Goal: Transaction & Acquisition: Book appointment/travel/reservation

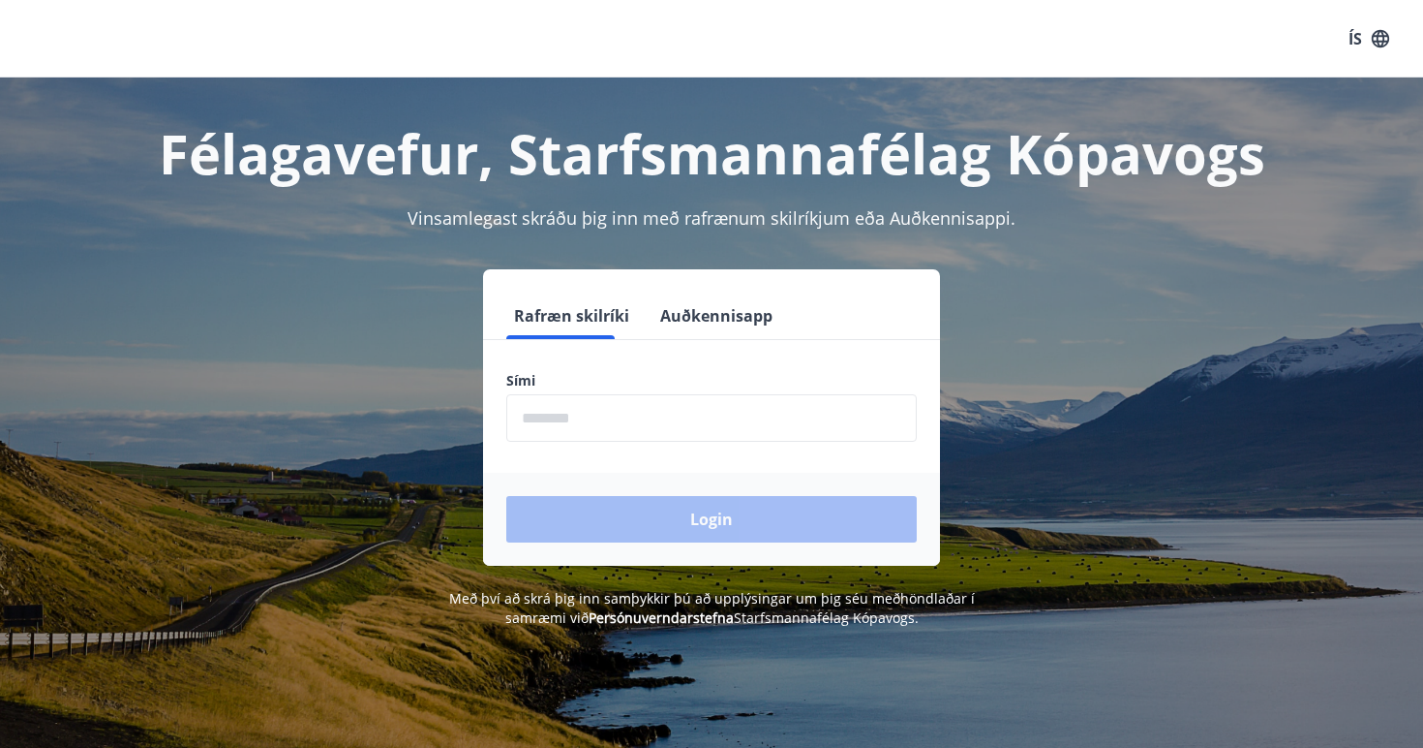
click at [714, 411] on input "phone" at bounding box center [711, 417] width 411 height 47
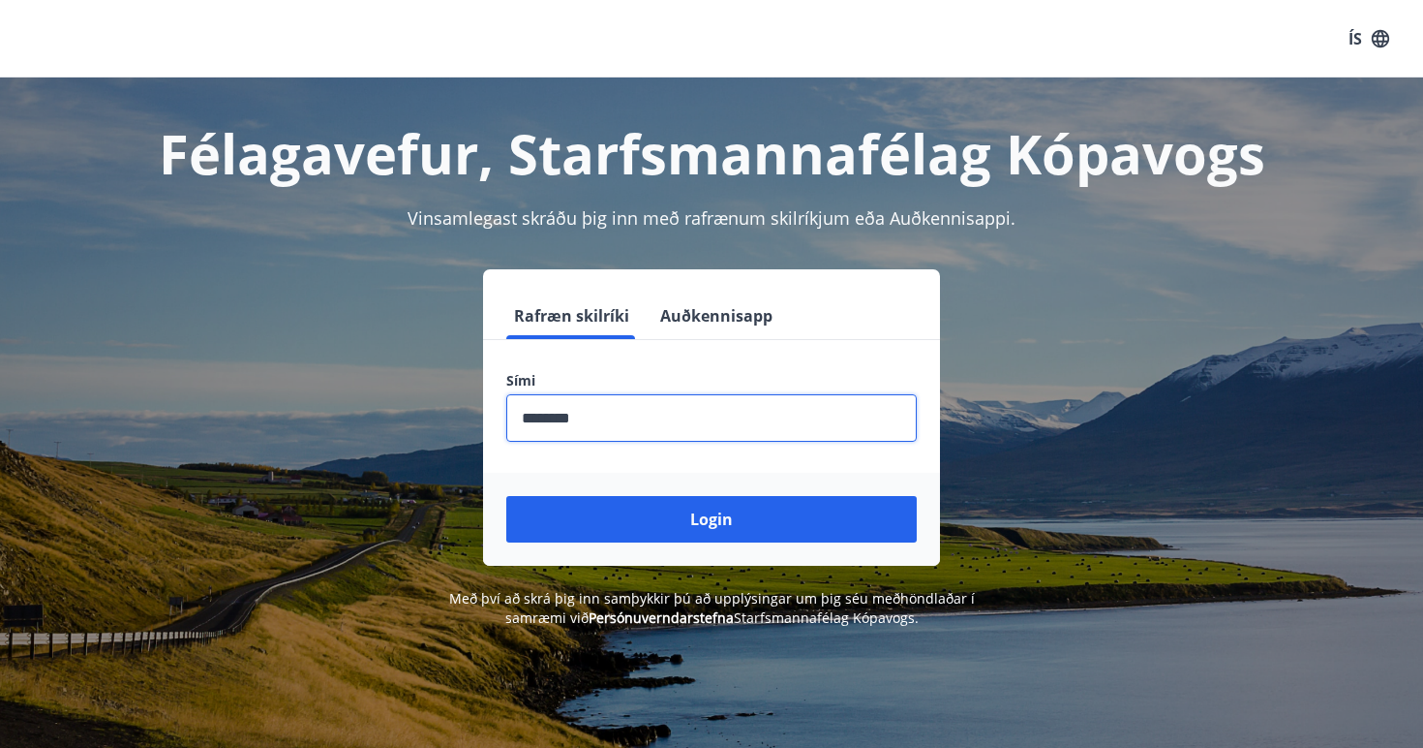
type input "********"
click at [712, 519] on button "Login" at bounding box center [711, 519] width 411 height 46
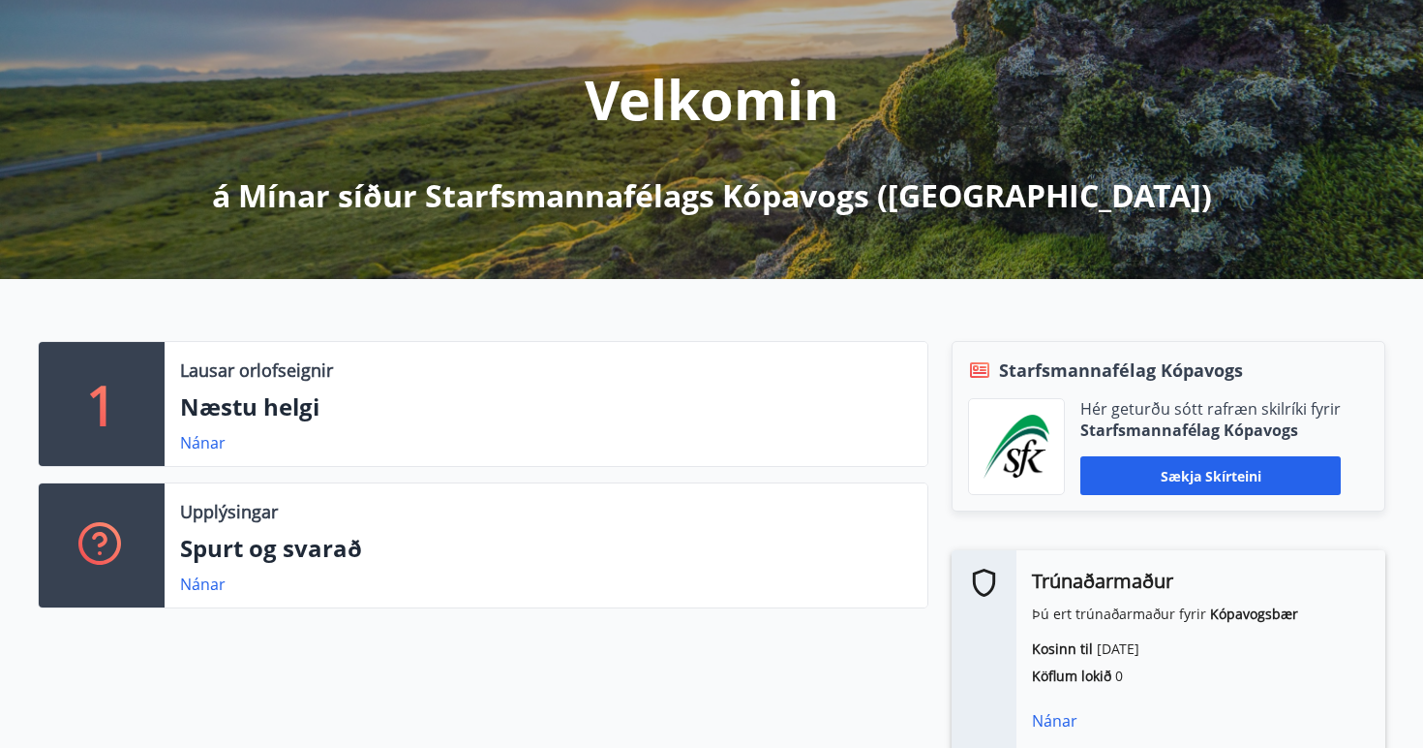
scroll to position [205, 0]
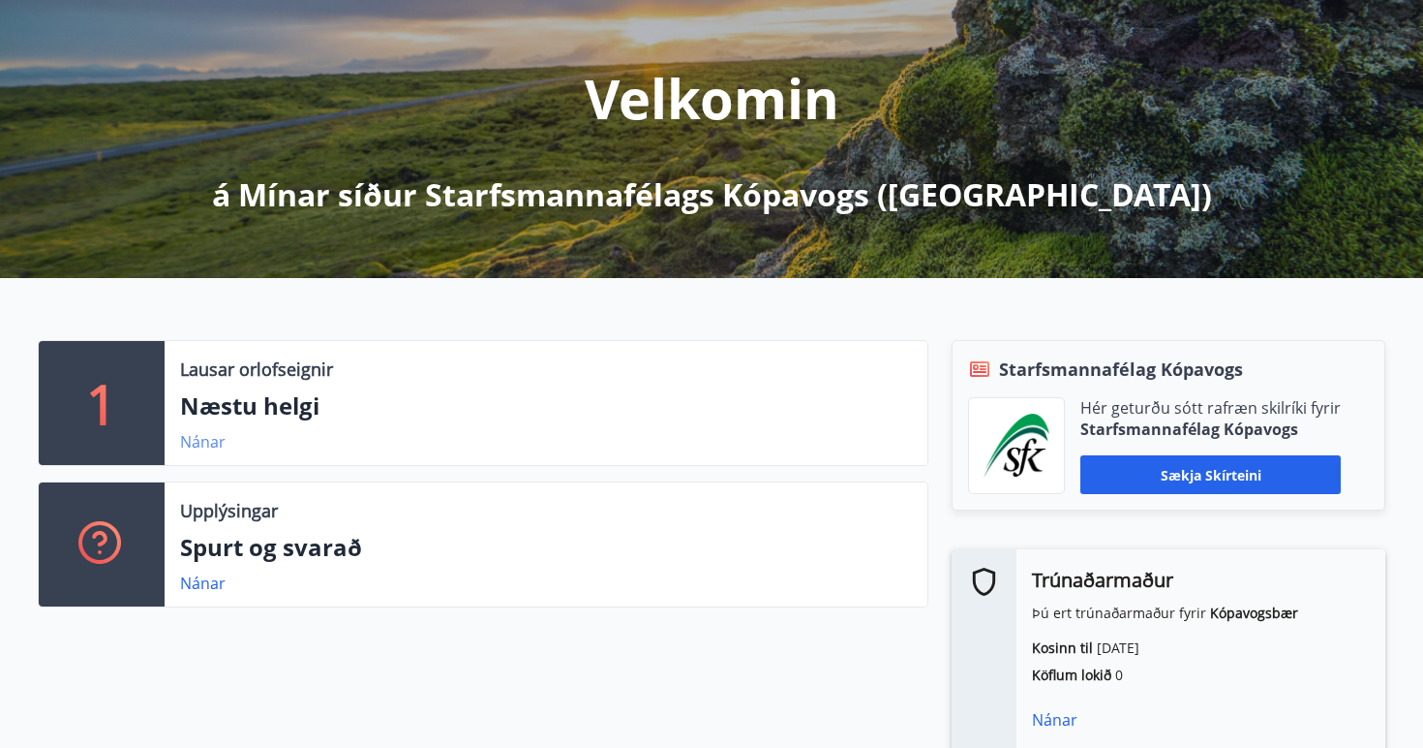
click at [194, 445] on link "Nánar" at bounding box center [203, 441] width 46 height 21
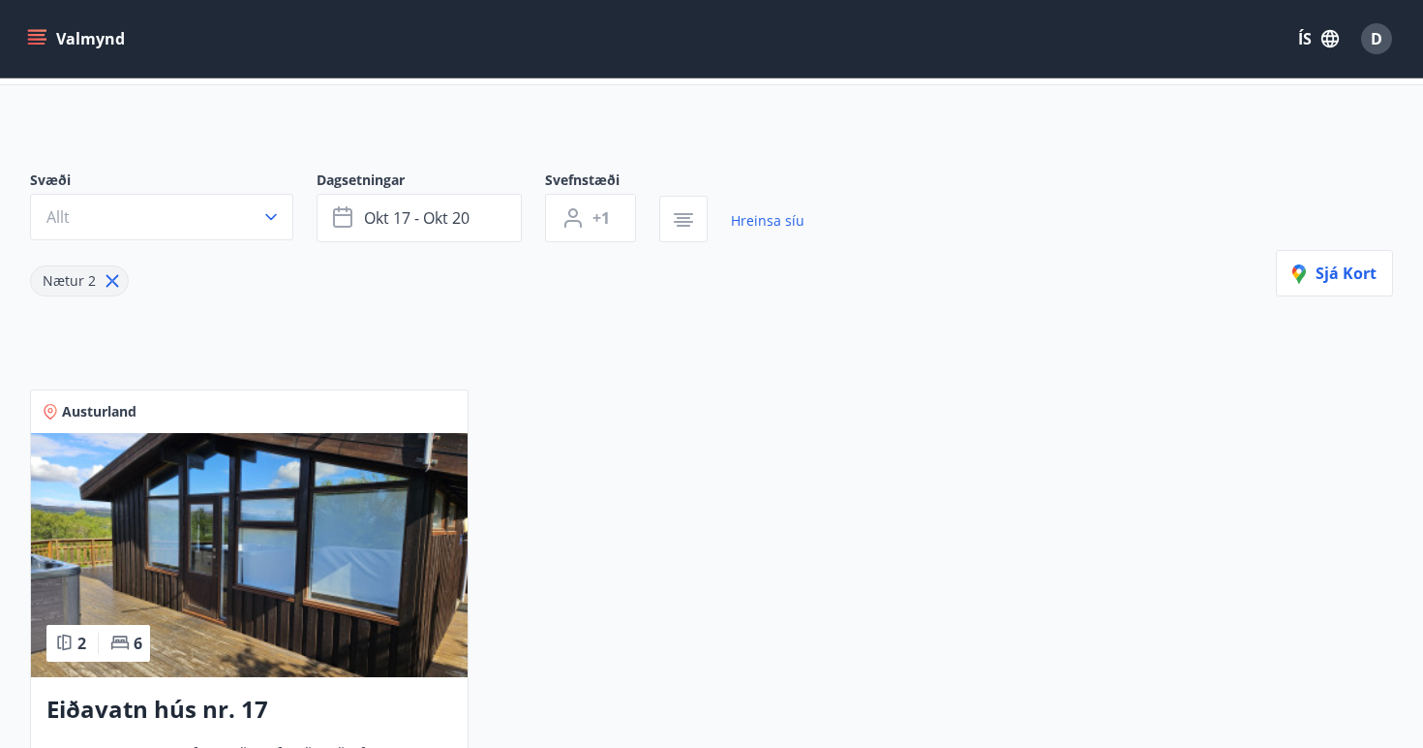
scroll to position [102, 0]
click at [456, 212] on span "okt 17 - okt 20" at bounding box center [417, 217] width 106 height 21
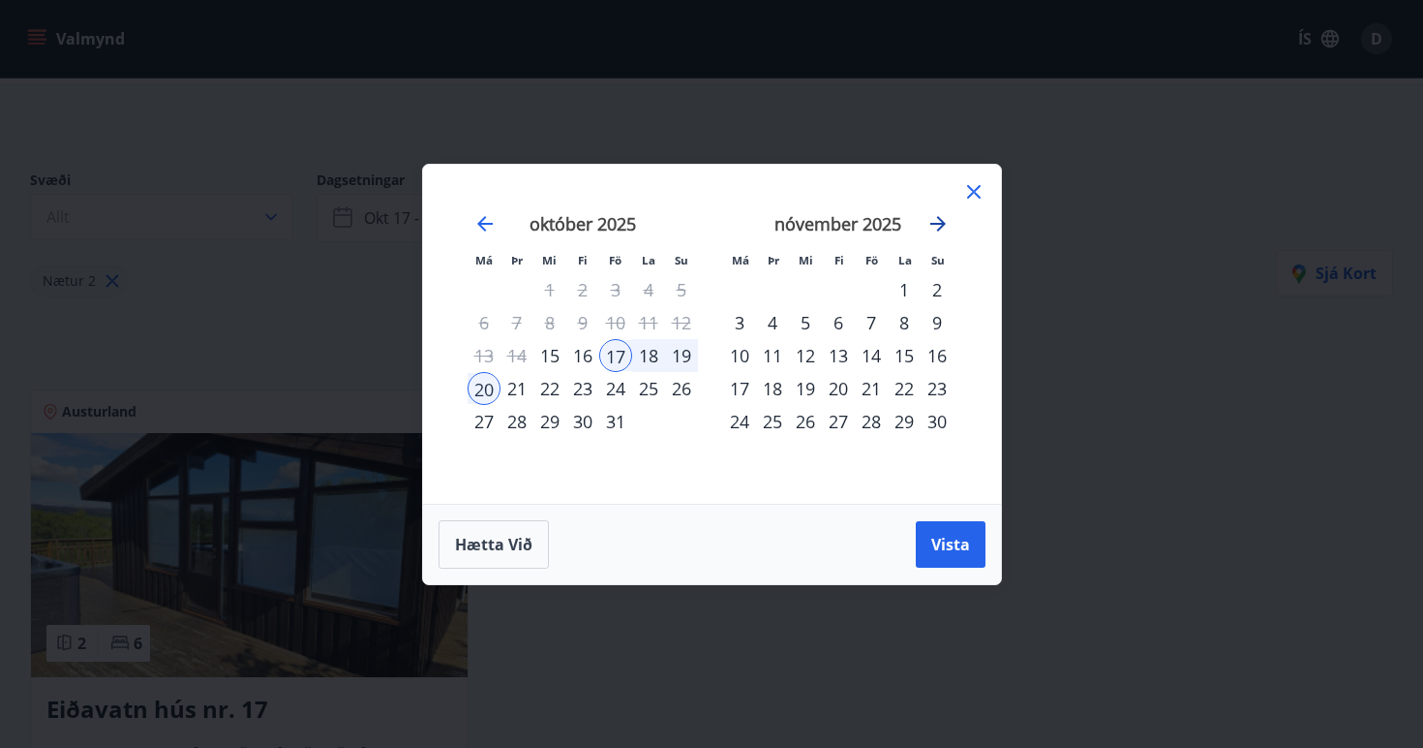
click at [935, 227] on icon "Move forward to switch to the next month." at bounding box center [938, 223] width 23 height 23
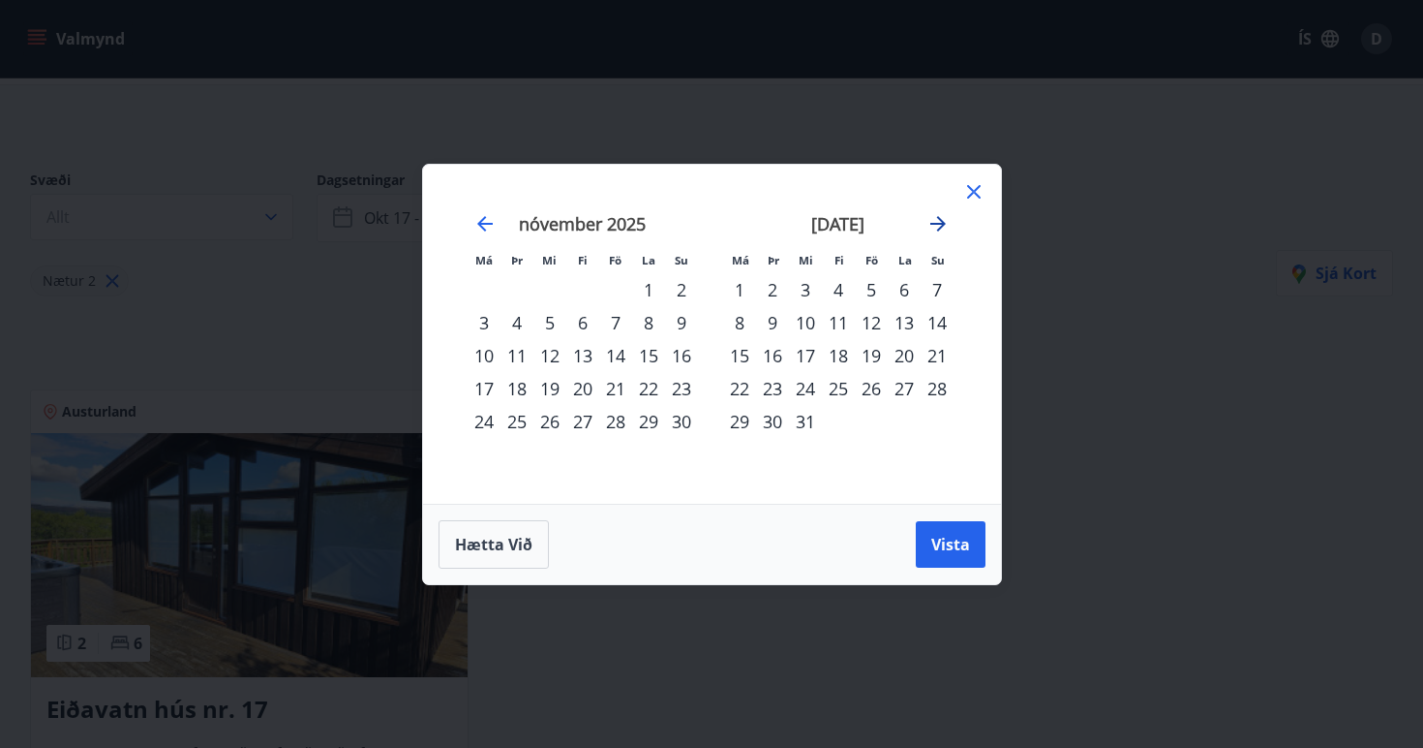
click at [935, 227] on icon "Move forward to switch to the next month." at bounding box center [938, 223] width 23 height 23
click at [481, 281] on div "1" at bounding box center [484, 289] width 33 height 33
click at [551, 416] on div "31" at bounding box center [550, 421] width 33 height 33
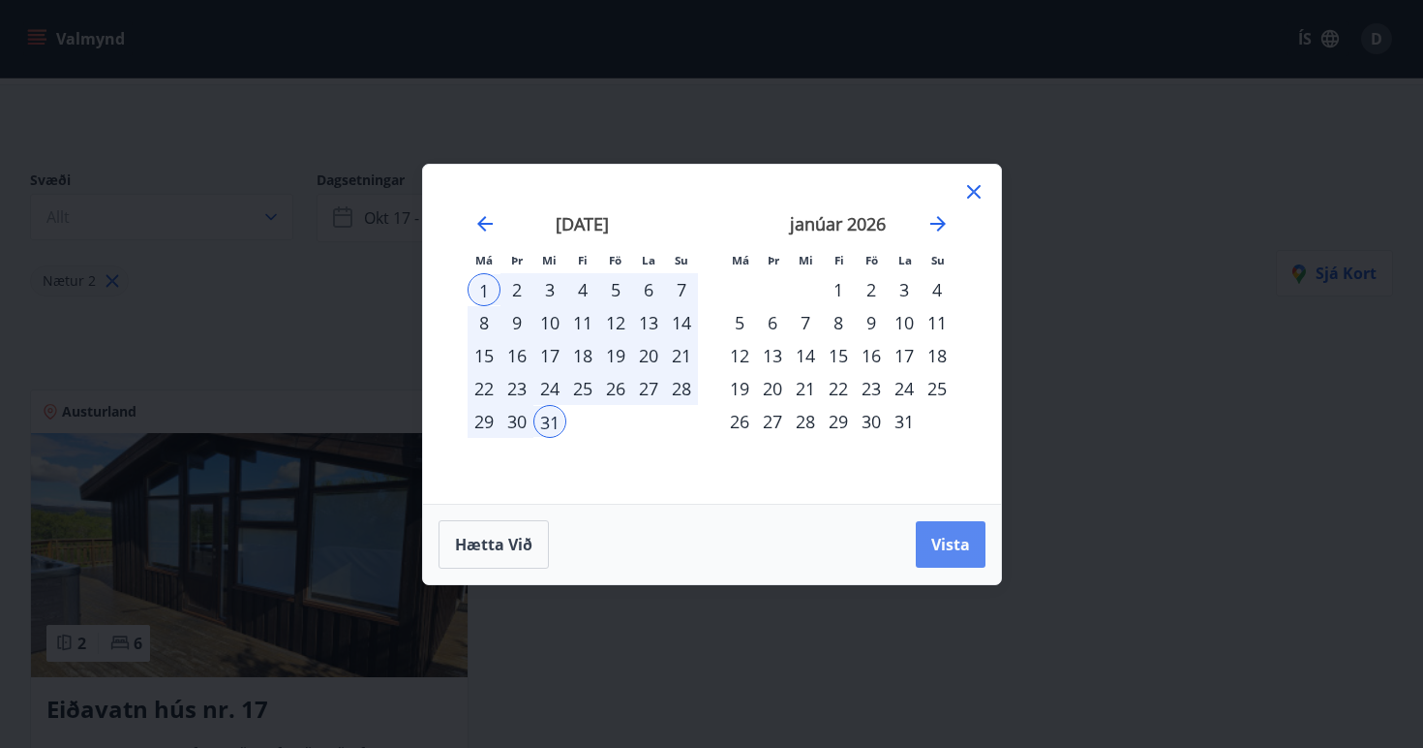
click at [931, 534] on span "Vista" at bounding box center [950, 544] width 39 height 21
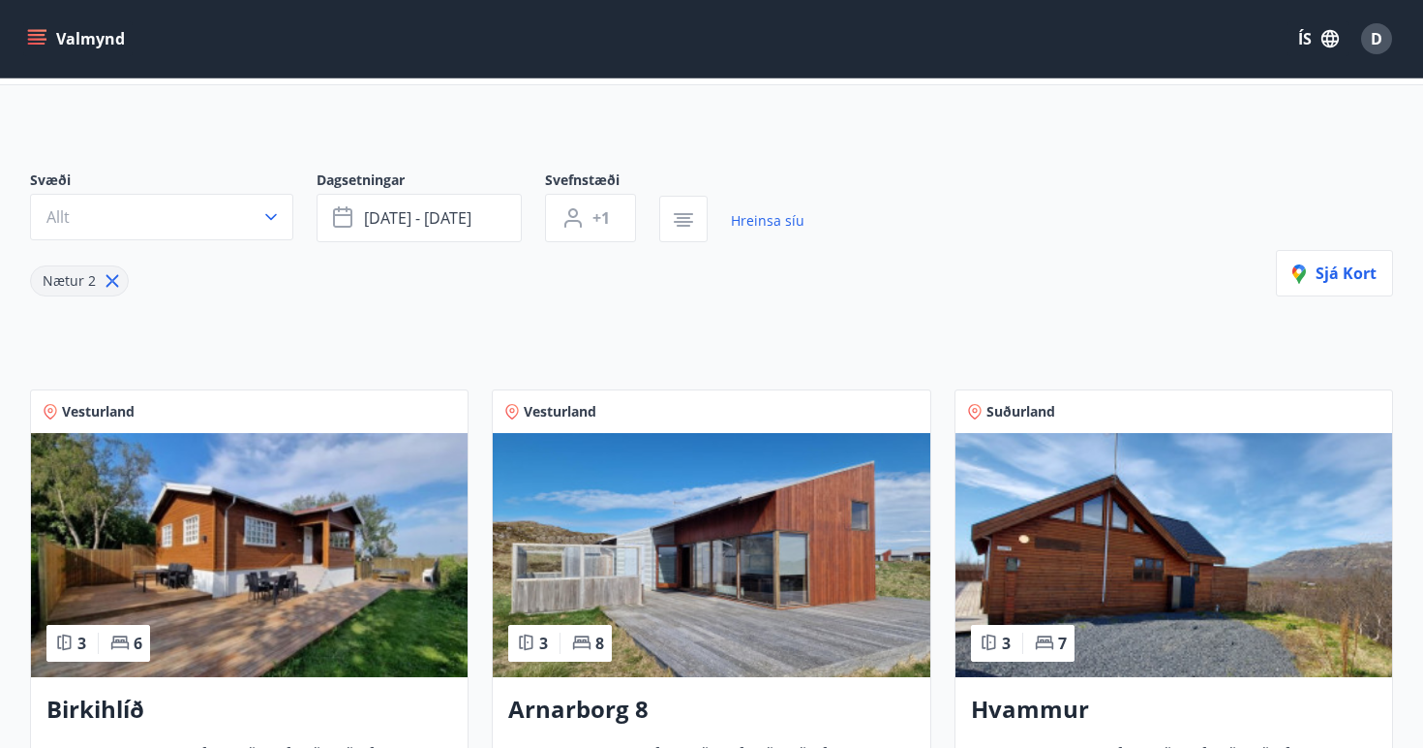
click at [333, 588] on img at bounding box center [249, 555] width 437 height 244
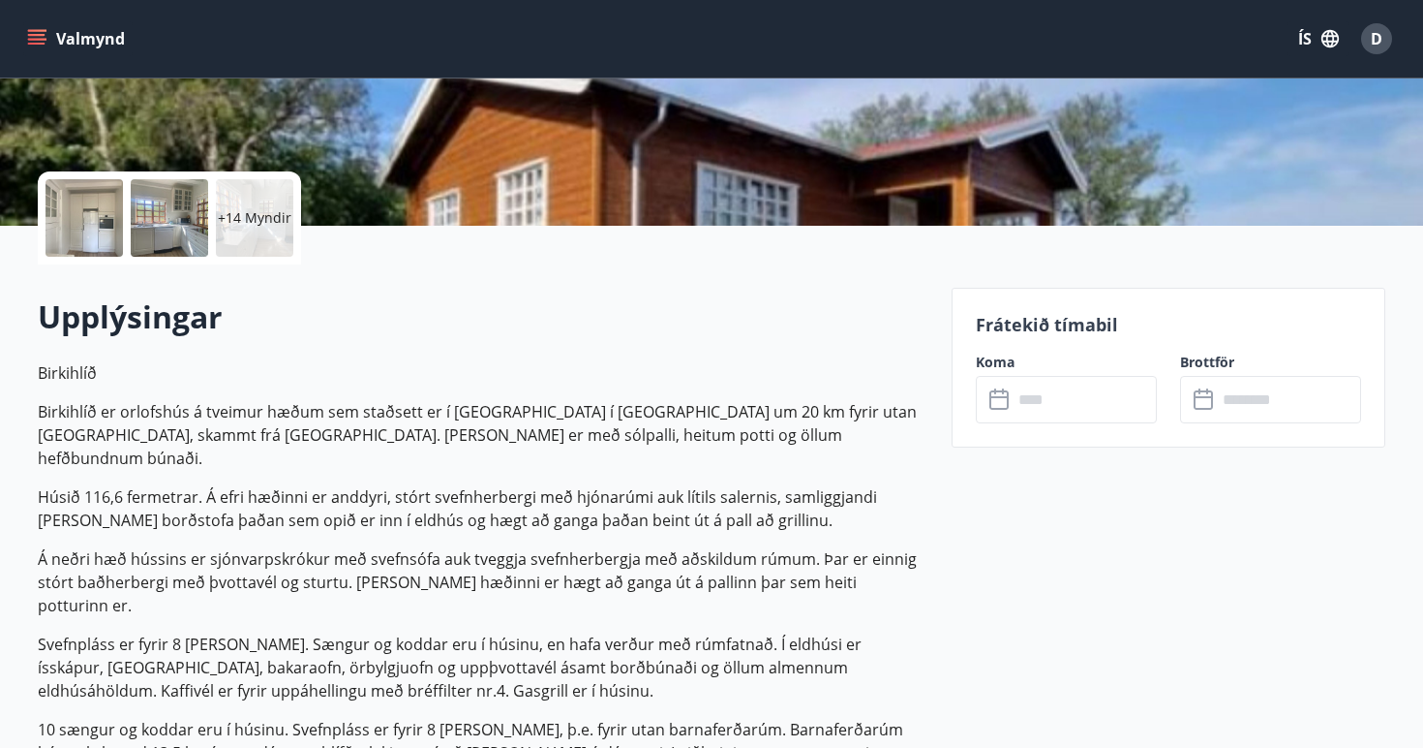
scroll to position [388, 0]
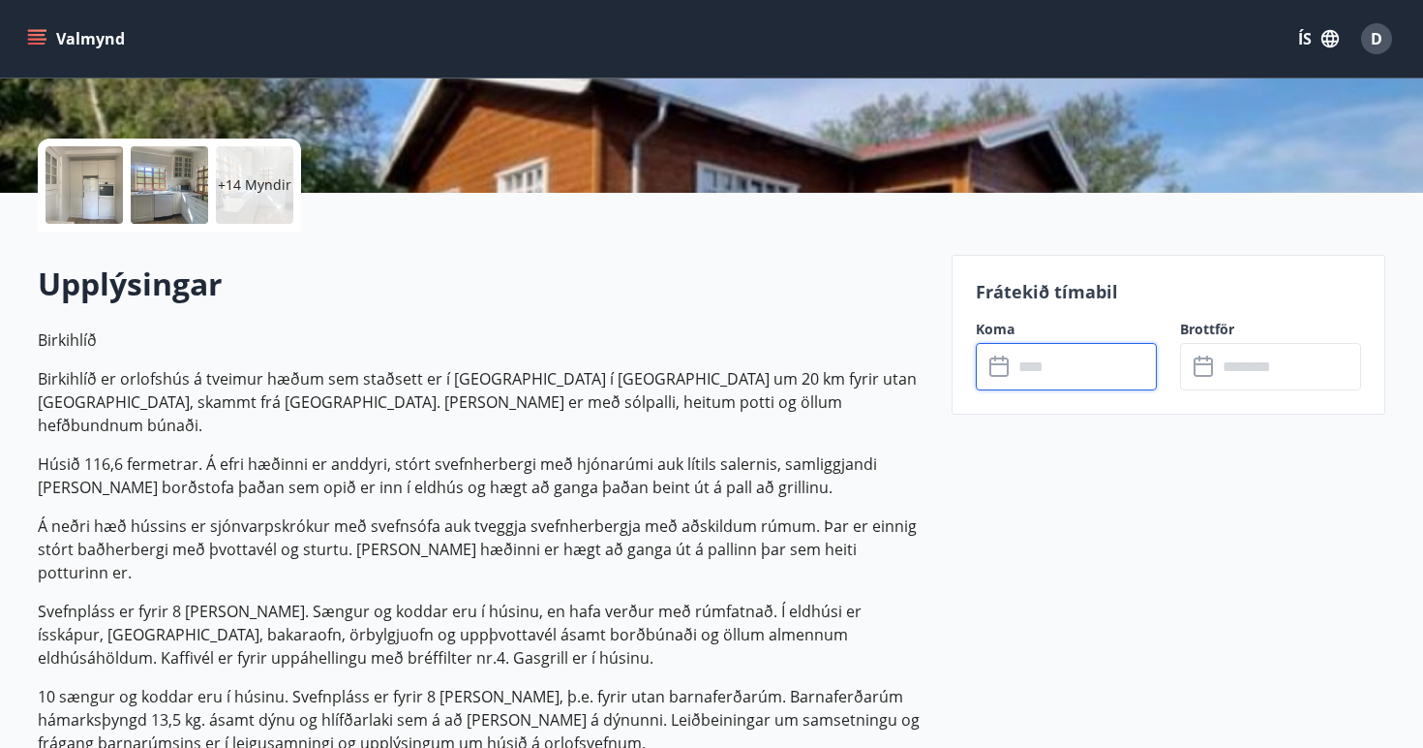
click at [1017, 371] on input "text" at bounding box center [1085, 366] width 144 height 47
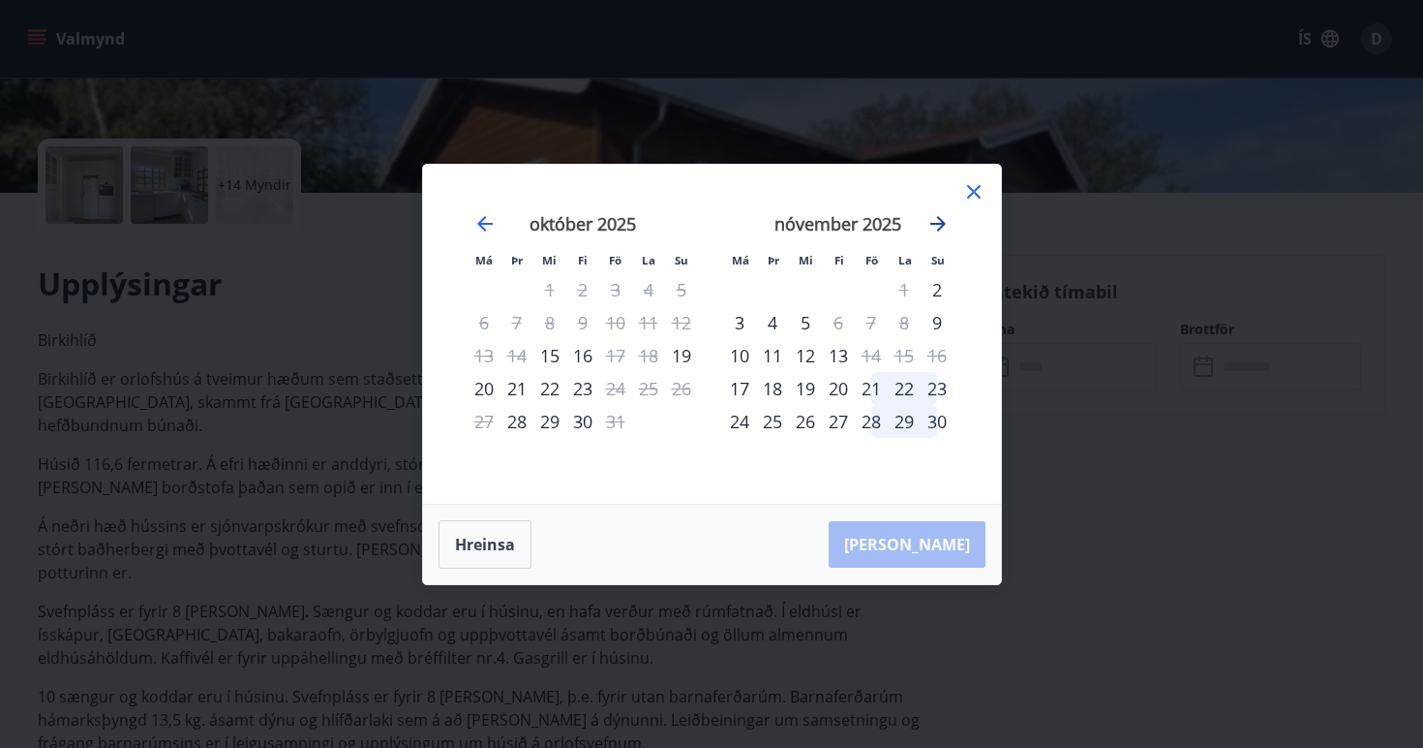
click at [932, 216] on icon "Move forward to switch to the next month." at bounding box center [938, 223] width 23 height 23
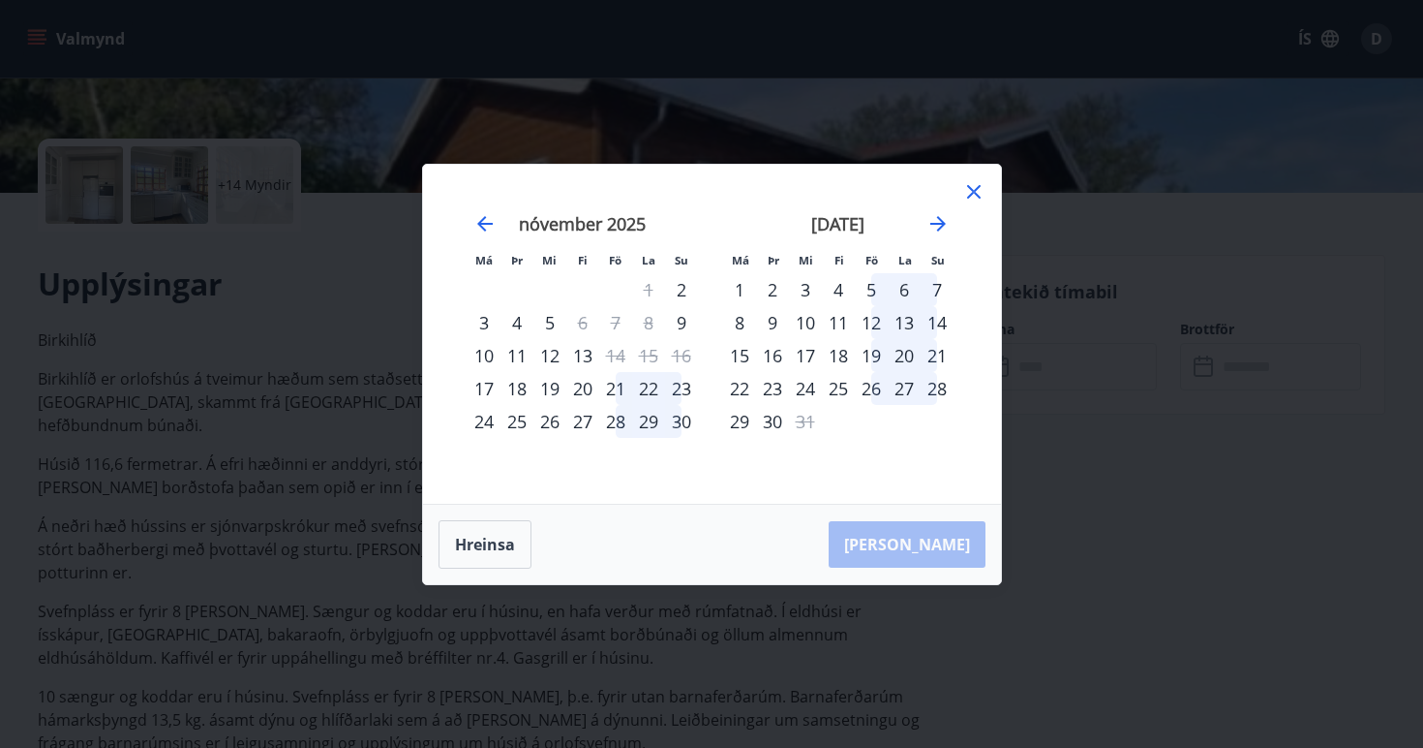
click at [743, 386] on div "22" at bounding box center [739, 388] width 33 height 33
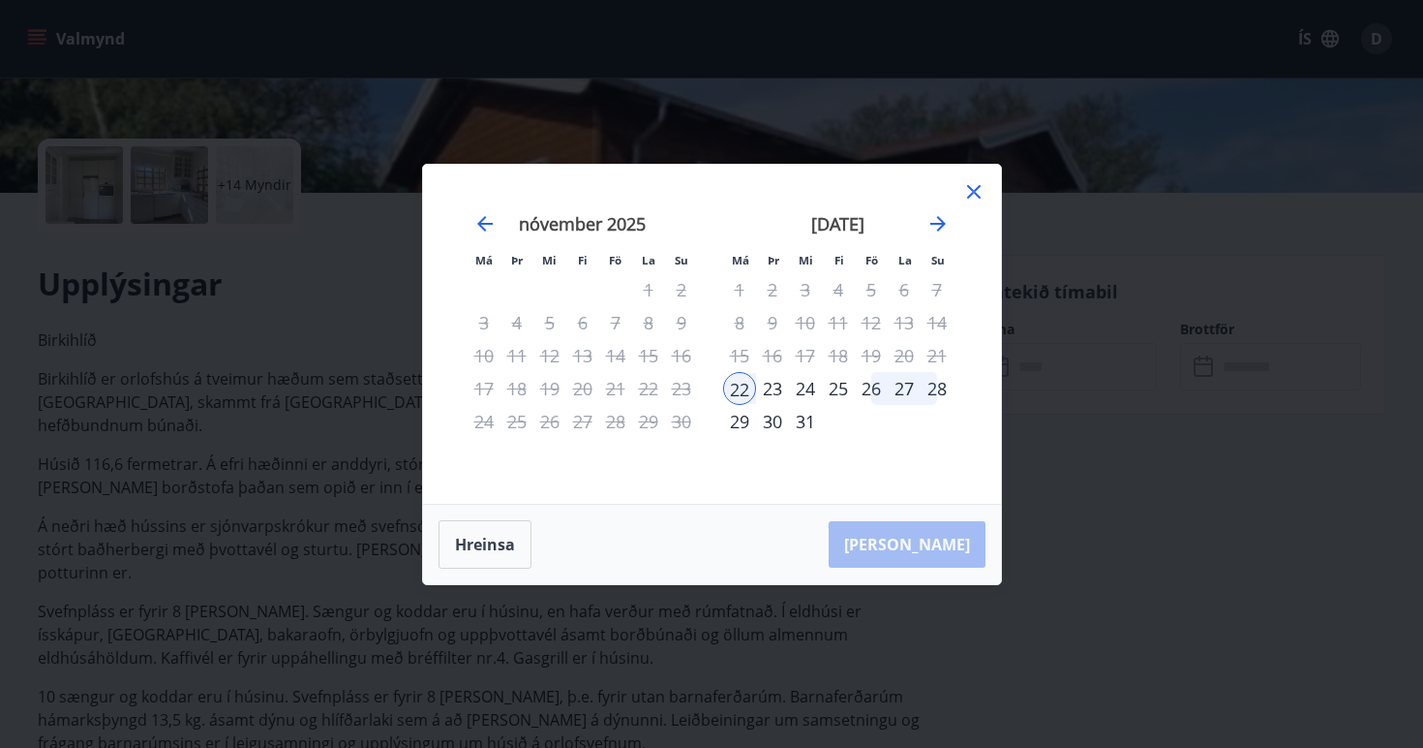
click at [777, 398] on div "23" at bounding box center [772, 388] width 33 height 33
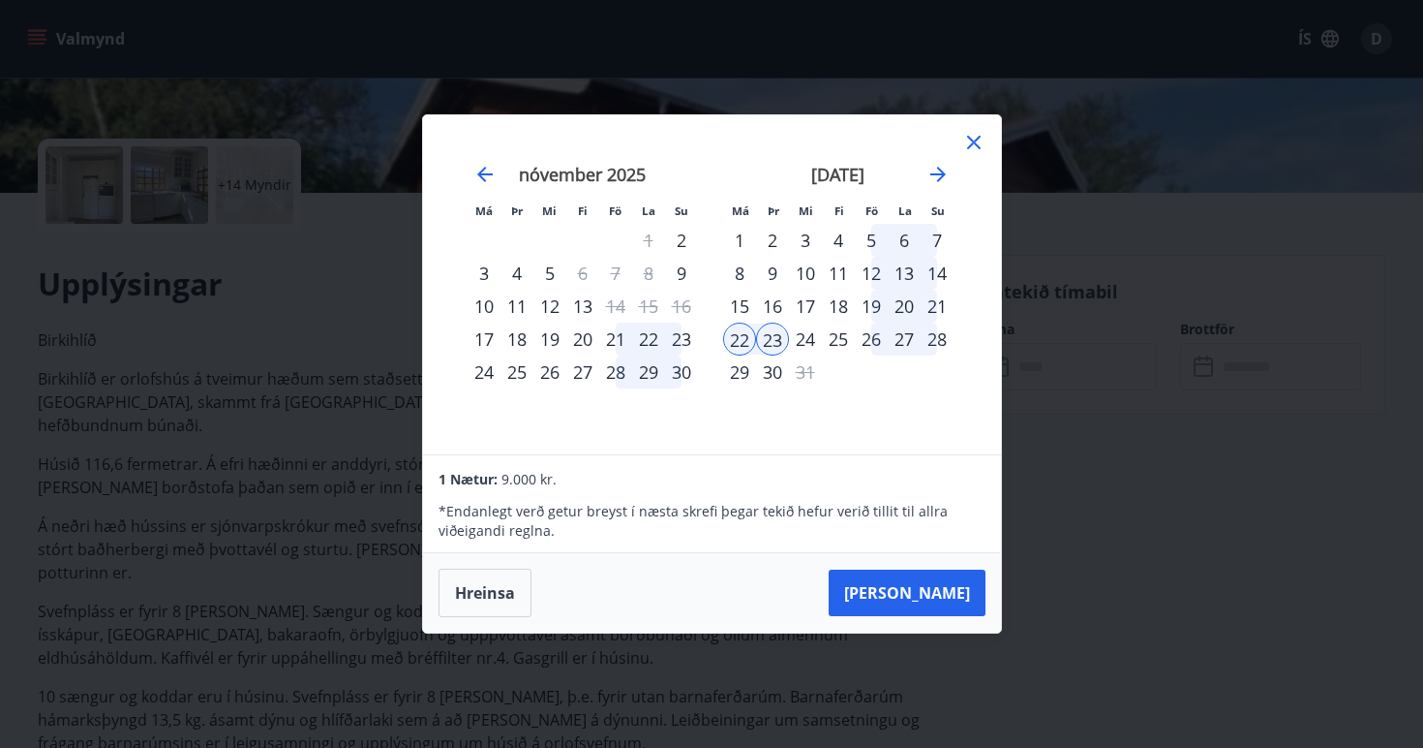
click at [745, 343] on div "22" at bounding box center [739, 338] width 33 height 33
click at [765, 344] on div "23" at bounding box center [772, 338] width 33 height 33
click at [748, 369] on div "29" at bounding box center [739, 371] width 33 height 33
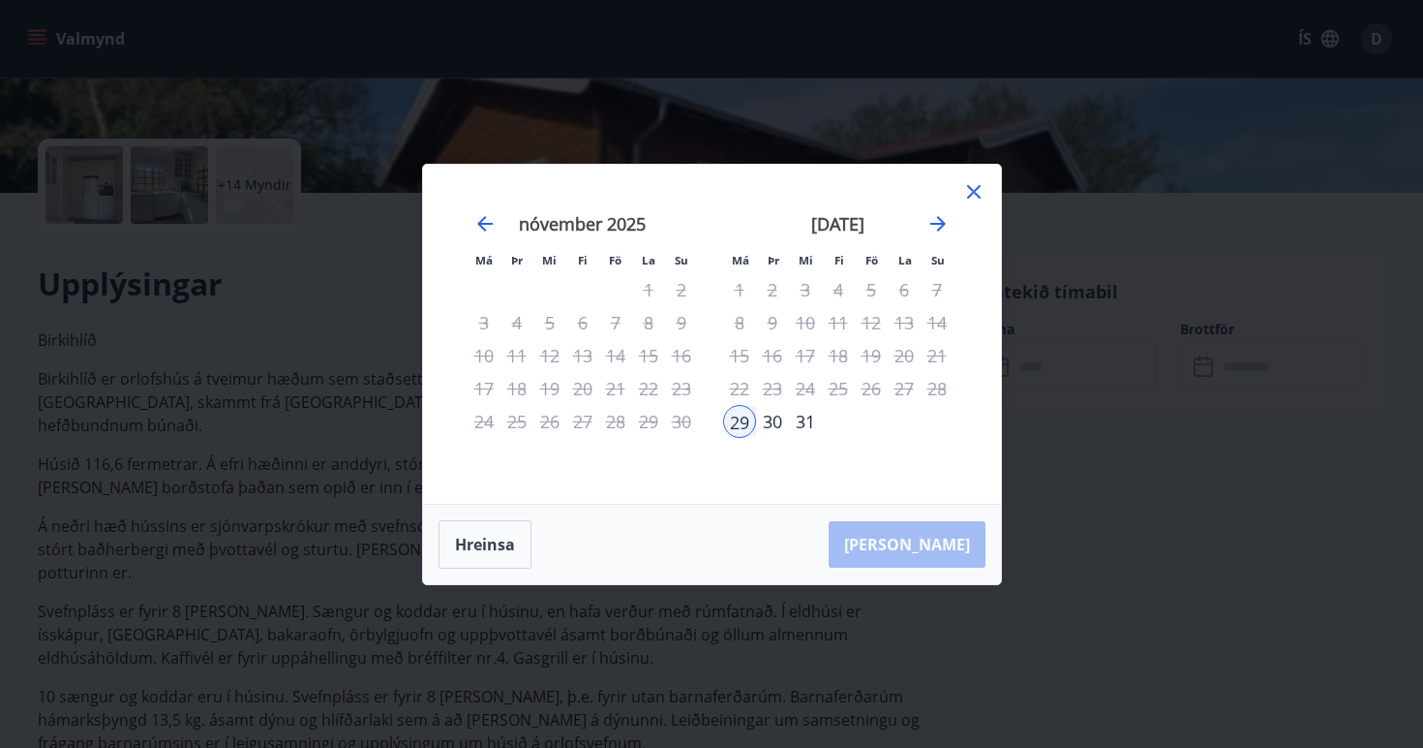
click at [747, 403] on div "22" at bounding box center [739, 388] width 33 height 33
click at [747, 392] on div "22" at bounding box center [739, 388] width 33 height 33
click at [750, 361] on div "15" at bounding box center [739, 355] width 33 height 33
click at [485, 542] on button "Hreinsa" at bounding box center [485, 544] width 93 height 48
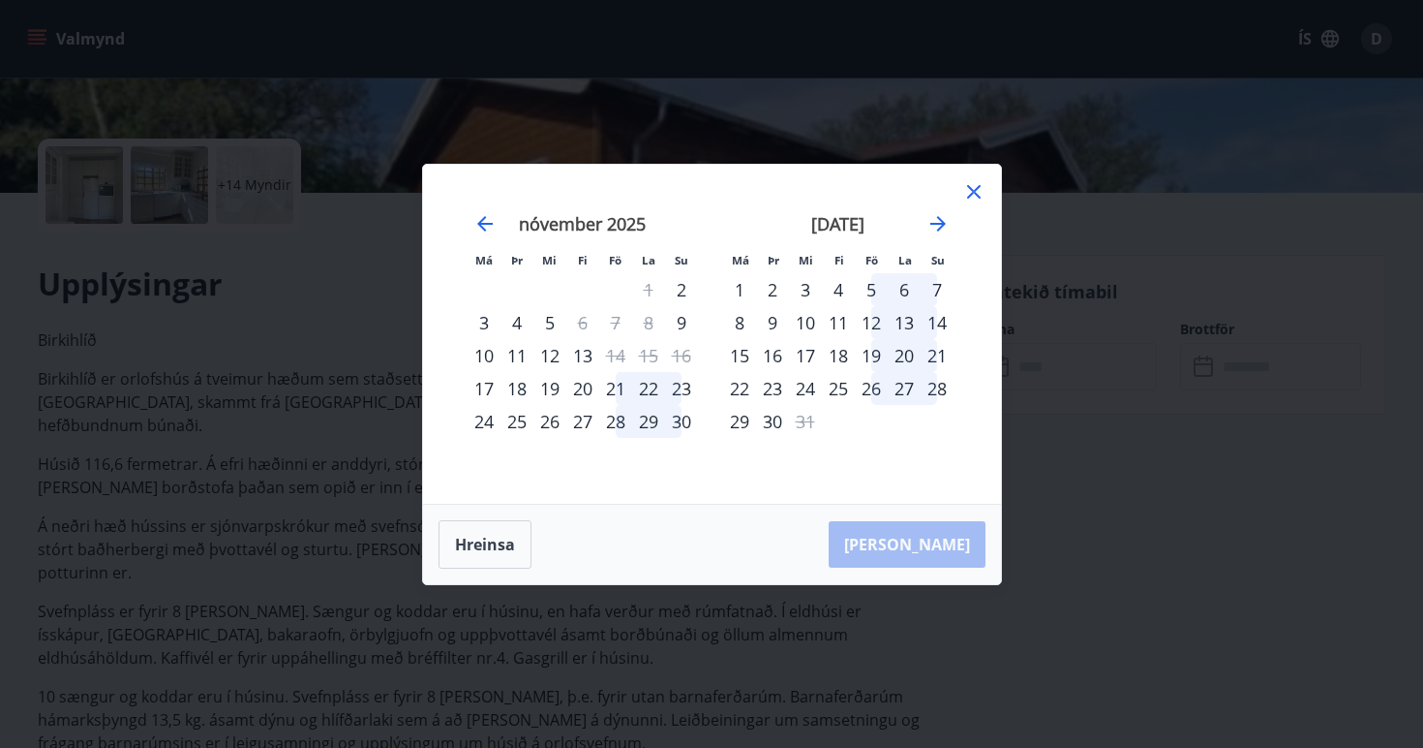
click at [747, 385] on div "22" at bounding box center [739, 388] width 33 height 33
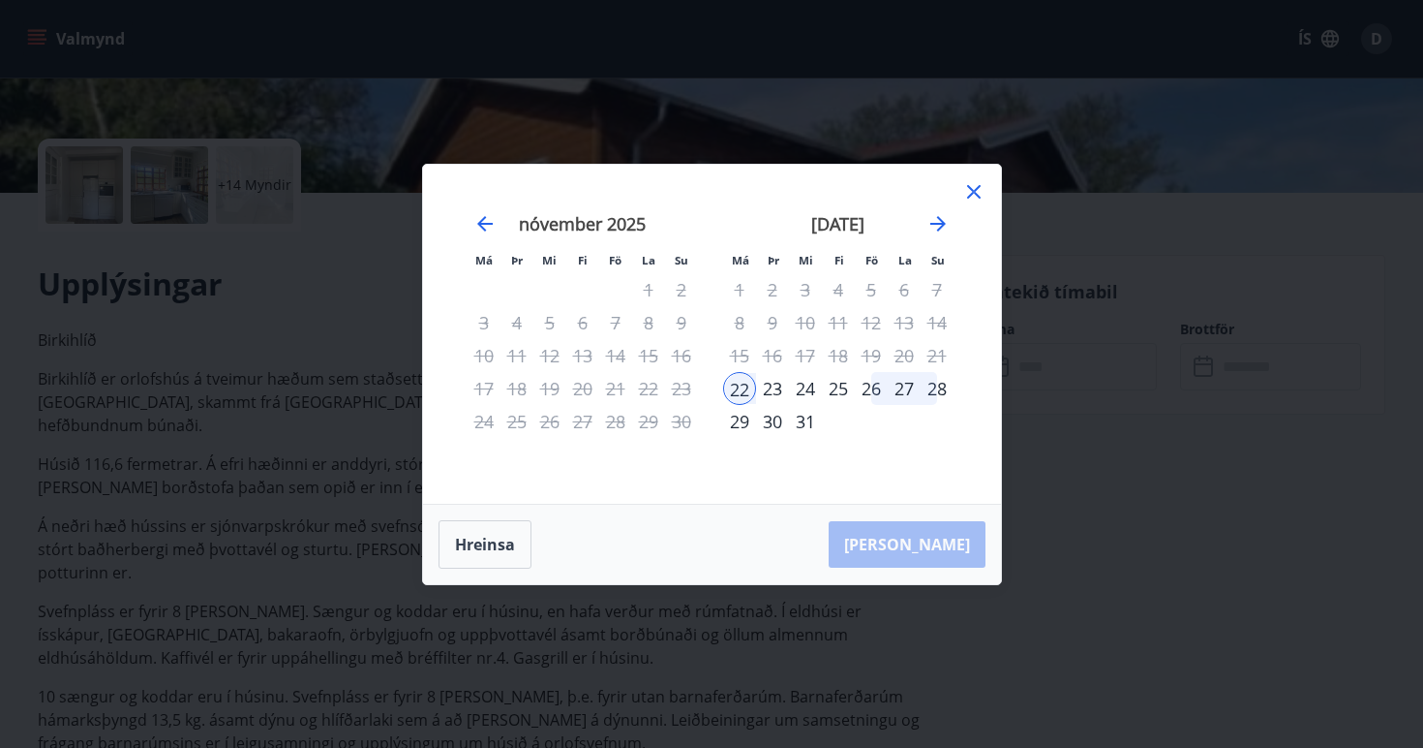
click at [775, 420] on div "30" at bounding box center [772, 421] width 33 height 33
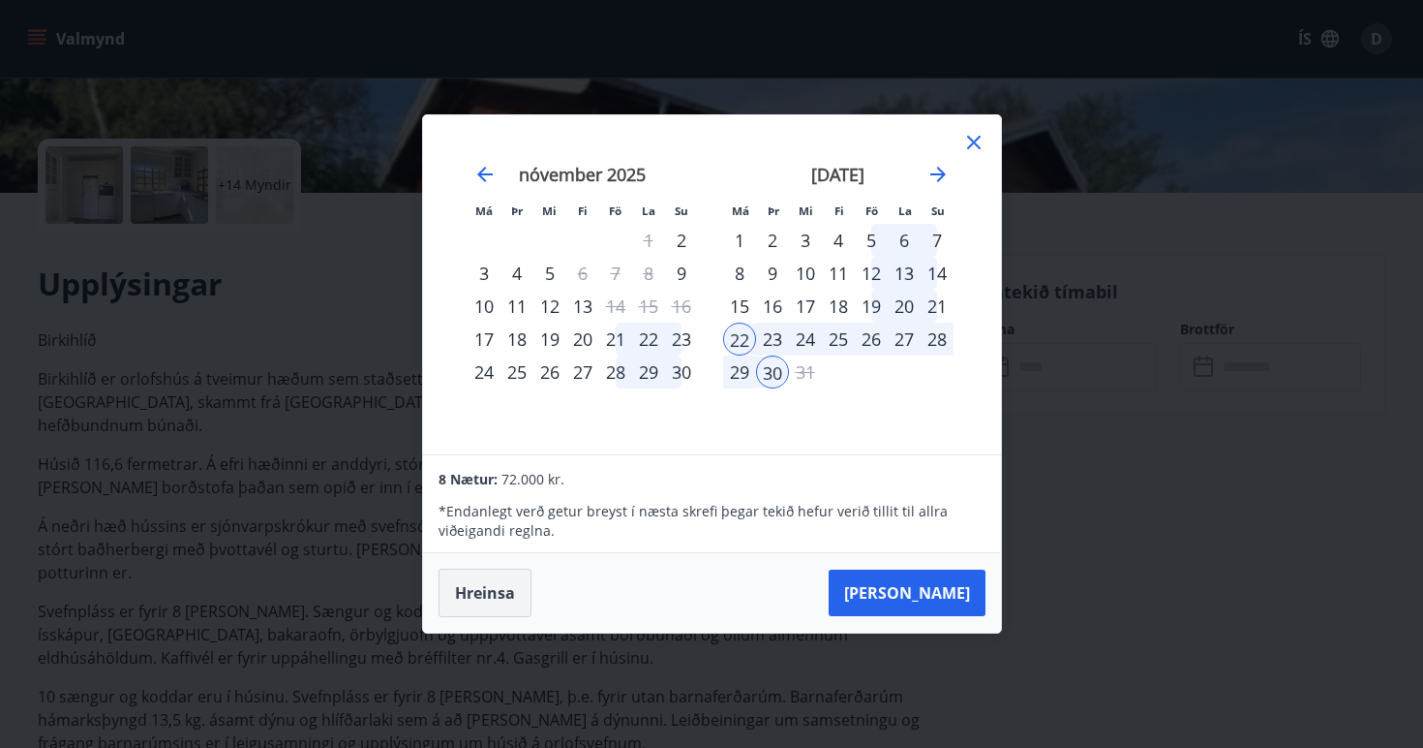
click at [489, 598] on button "Hreinsa" at bounding box center [485, 592] width 93 height 48
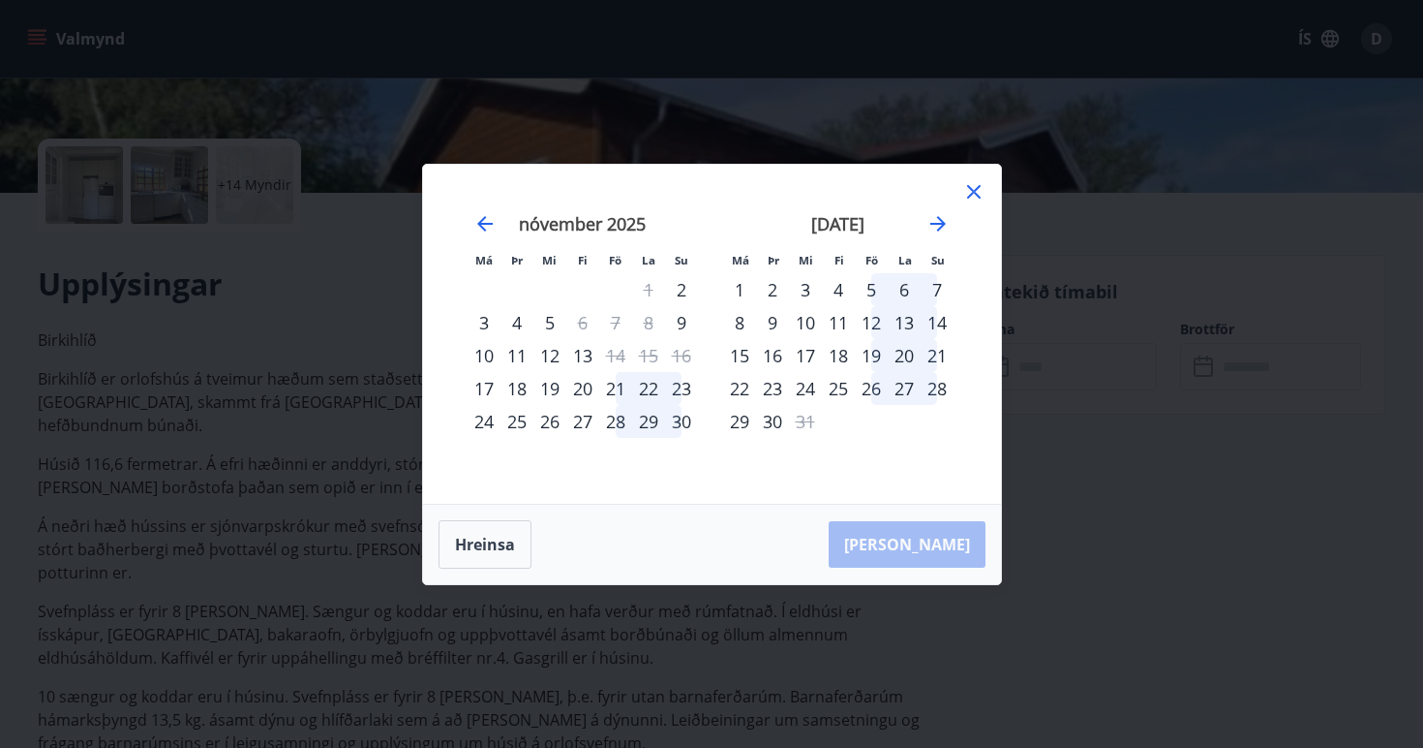
click at [742, 398] on div "22" at bounding box center [739, 388] width 33 height 33
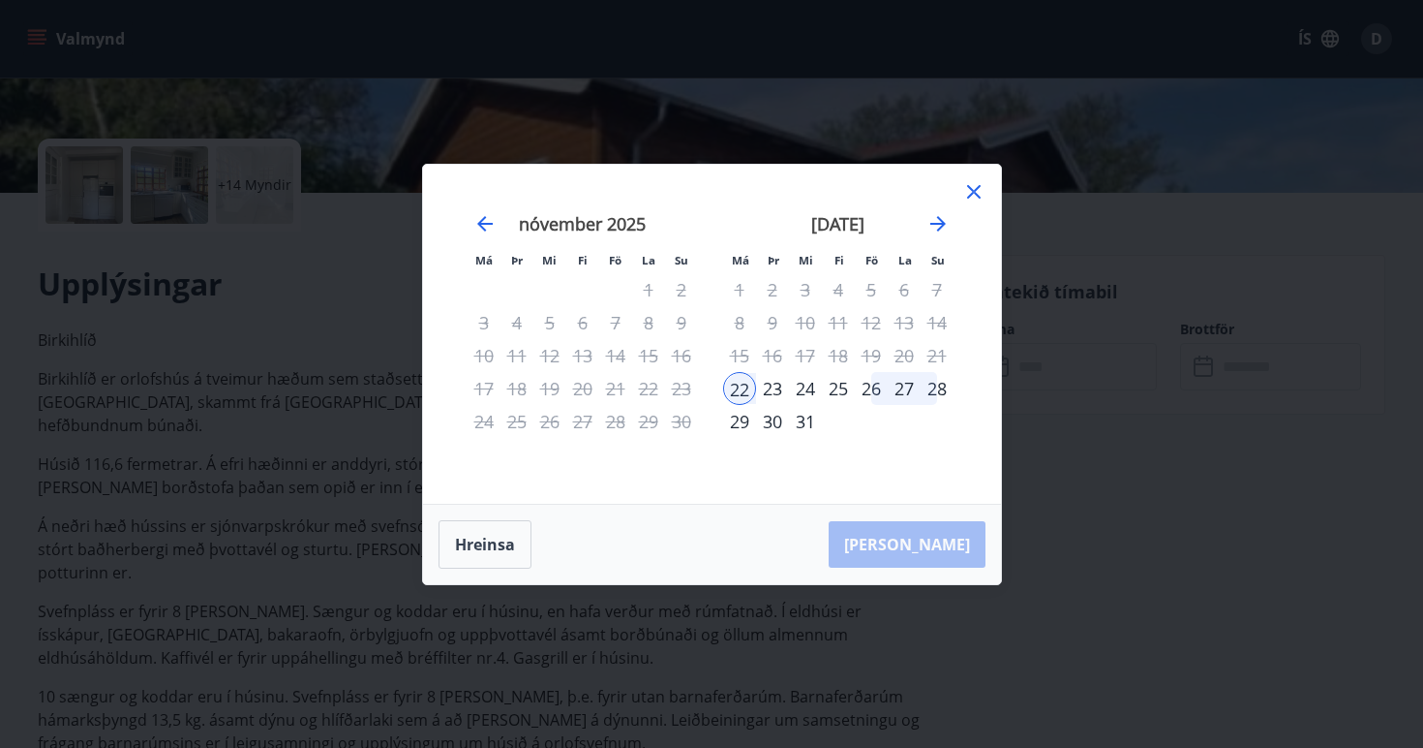
click at [944, 394] on div "28" at bounding box center [937, 388] width 33 height 33
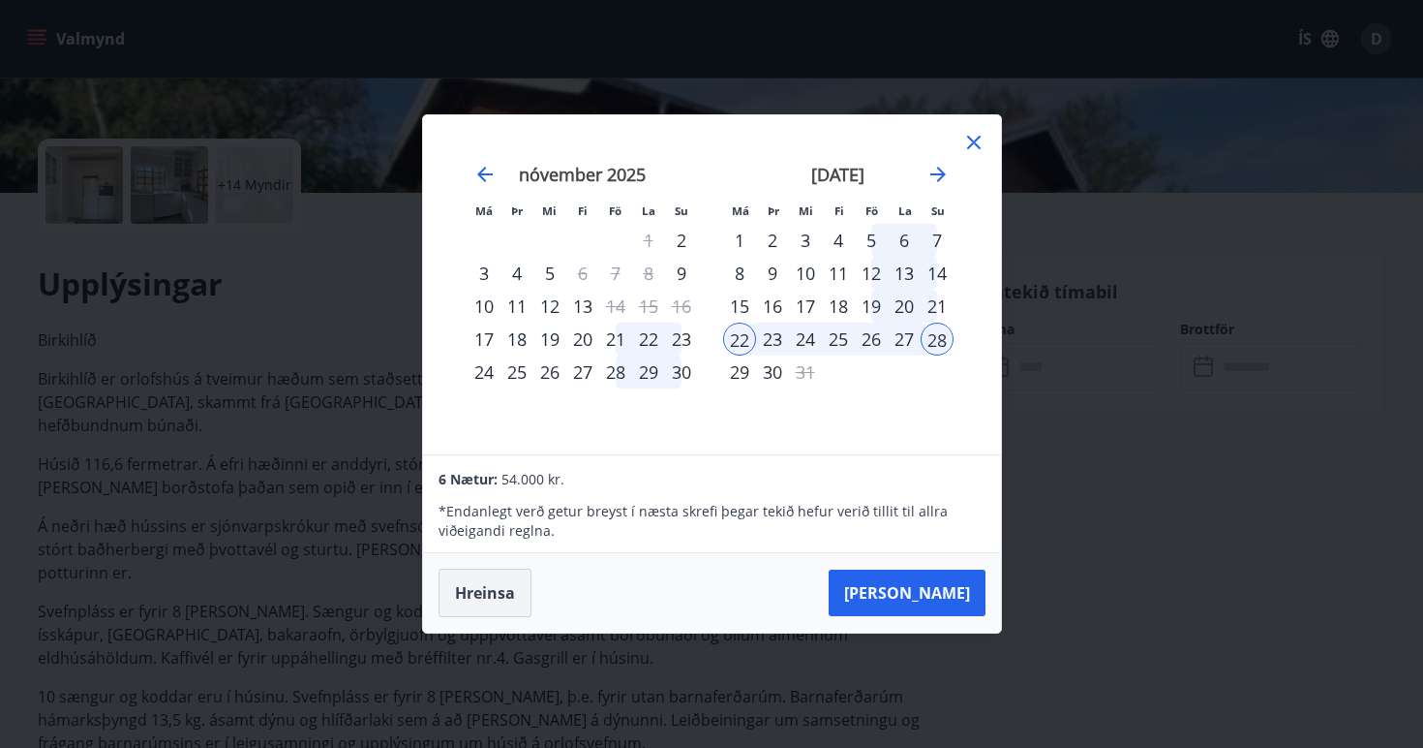
click at [511, 599] on button "Hreinsa" at bounding box center [485, 592] width 93 height 48
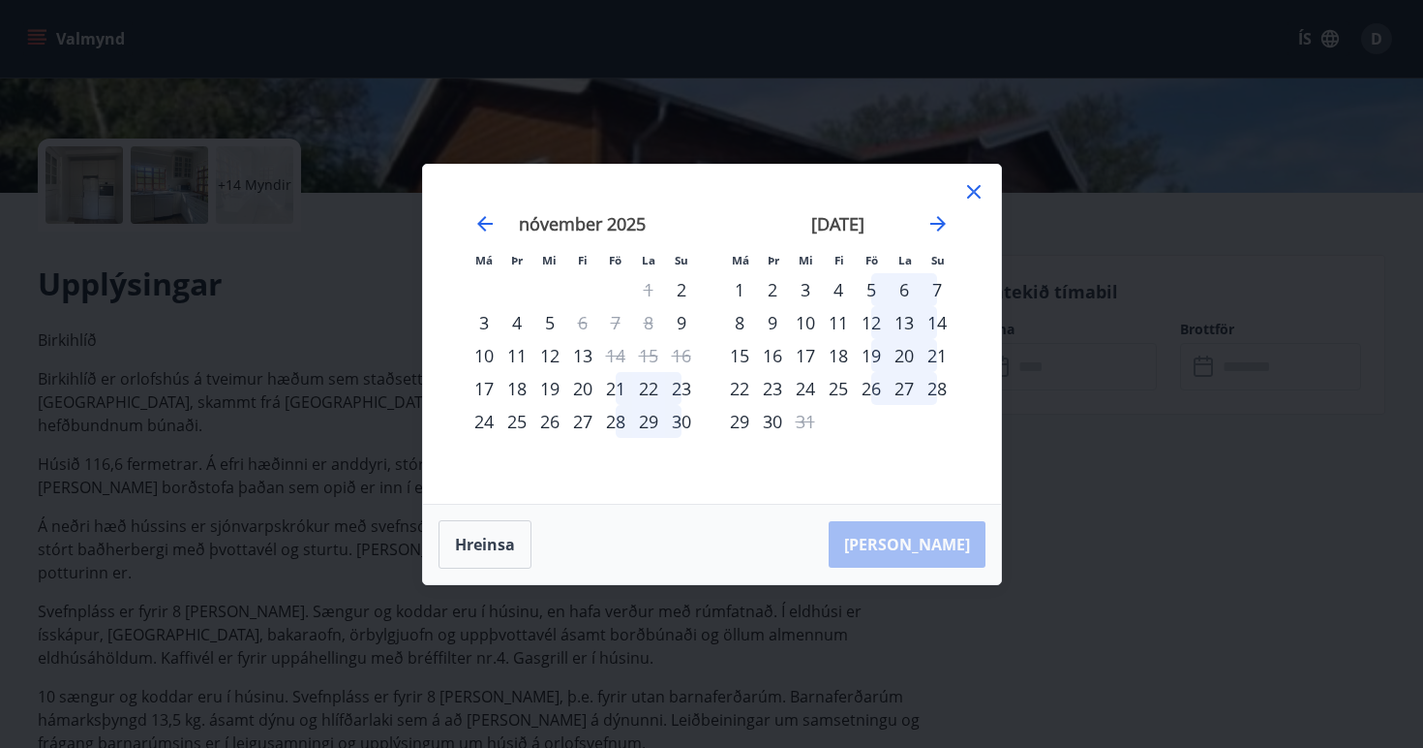
click at [758, 399] on div "23" at bounding box center [772, 388] width 33 height 33
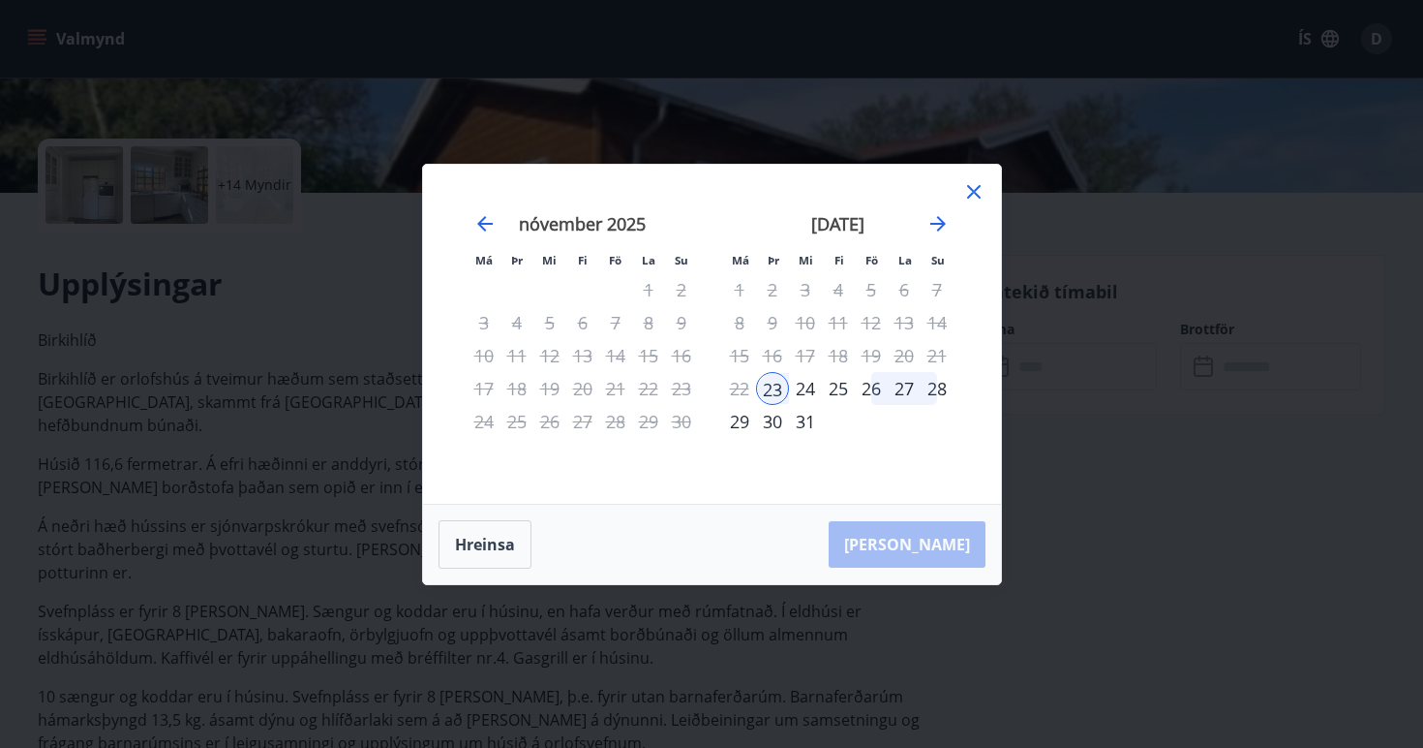
click at [943, 380] on div "28" at bounding box center [937, 388] width 33 height 33
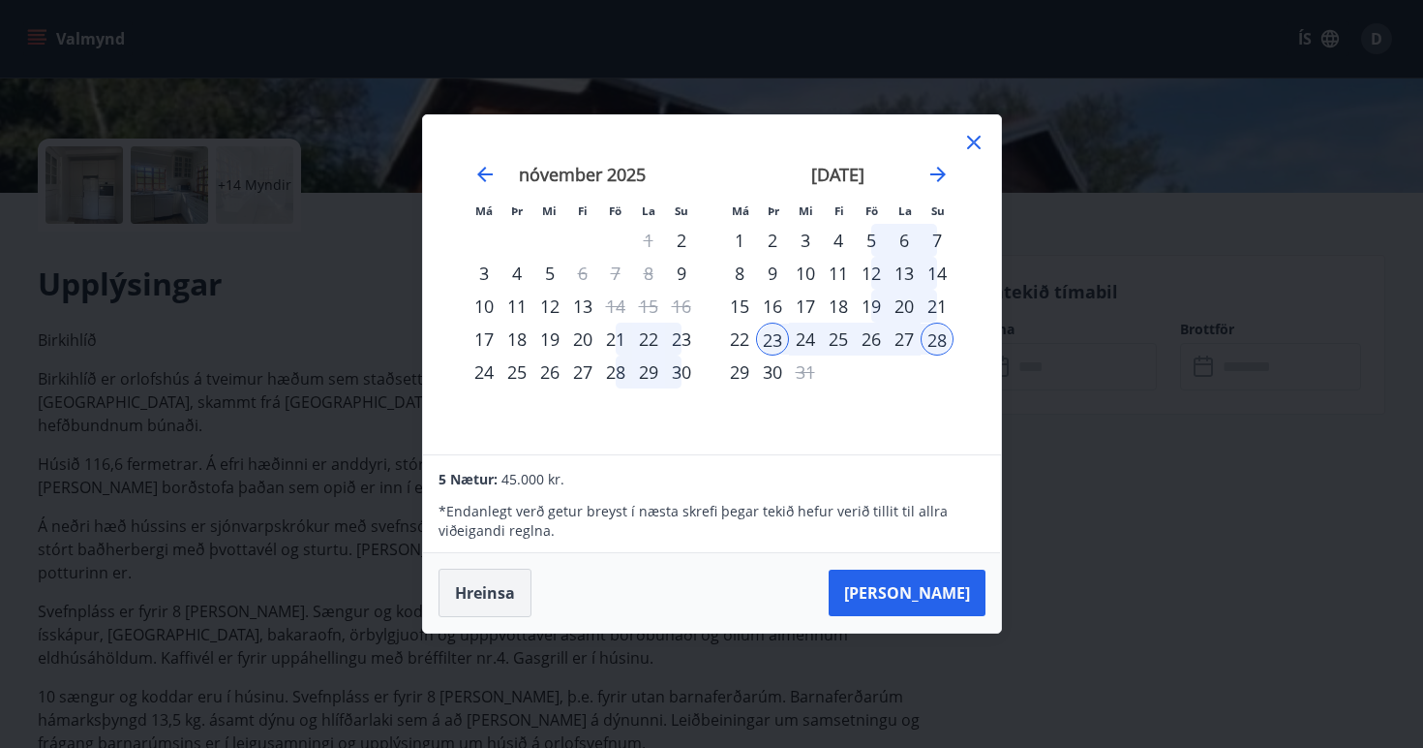
click at [504, 589] on button "Hreinsa" at bounding box center [485, 592] width 93 height 48
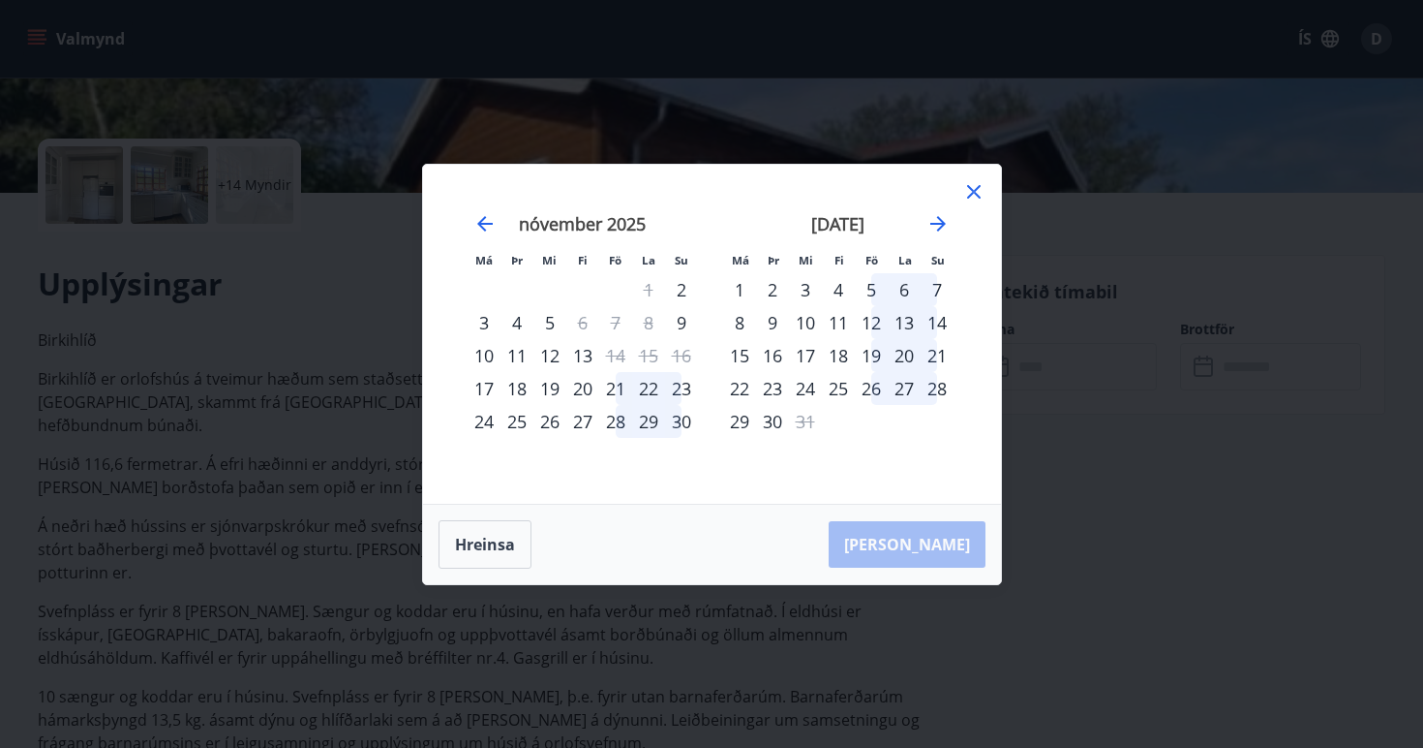
click at [770, 385] on div "23" at bounding box center [772, 388] width 33 height 33
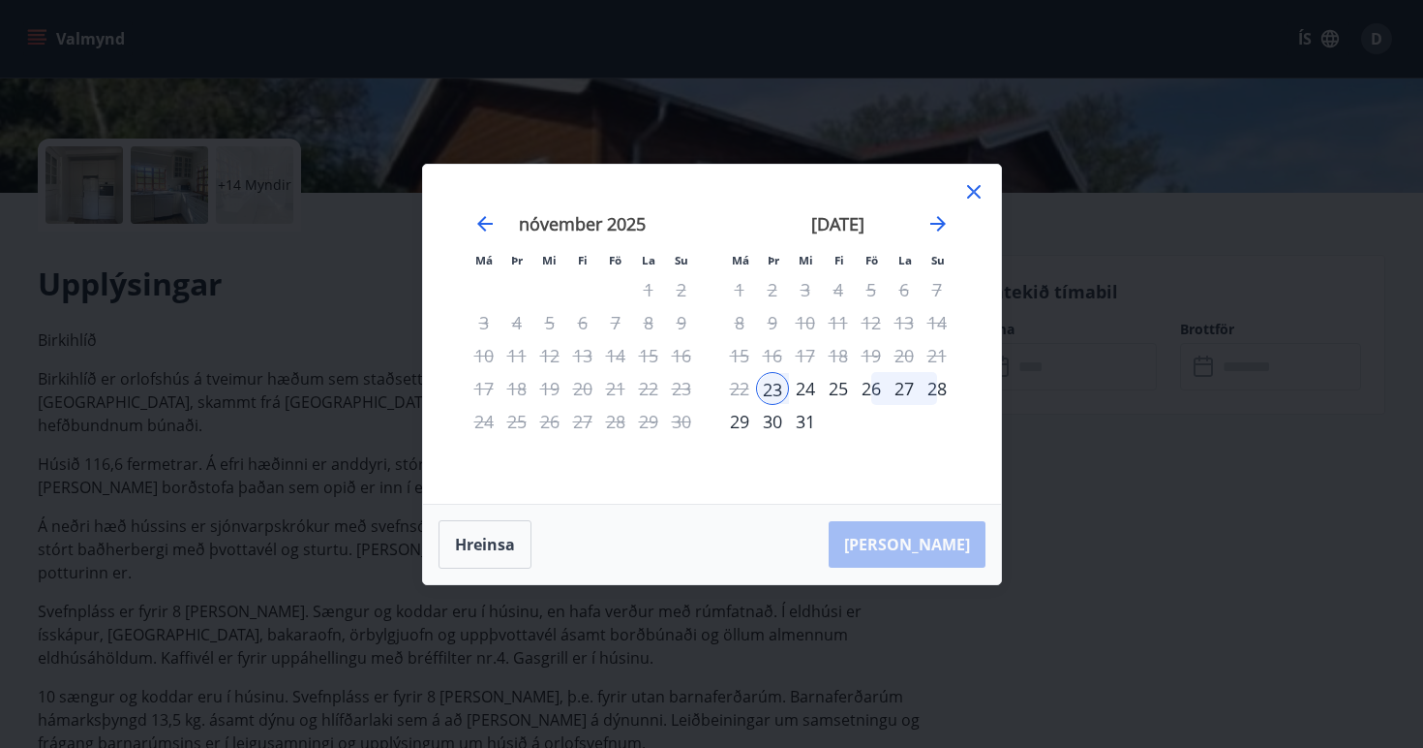
click at [930, 388] on div "28" at bounding box center [937, 388] width 33 height 33
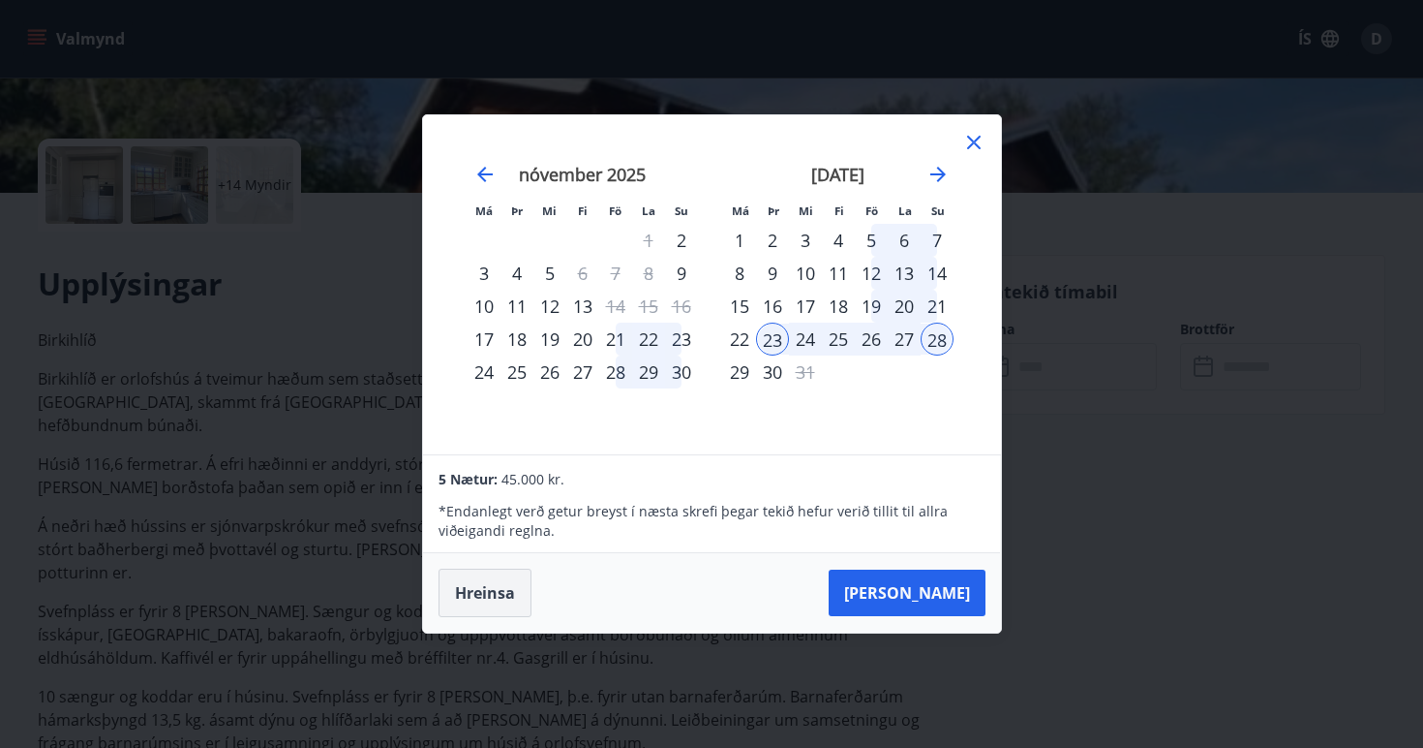
click at [503, 580] on button "Hreinsa" at bounding box center [485, 592] width 93 height 48
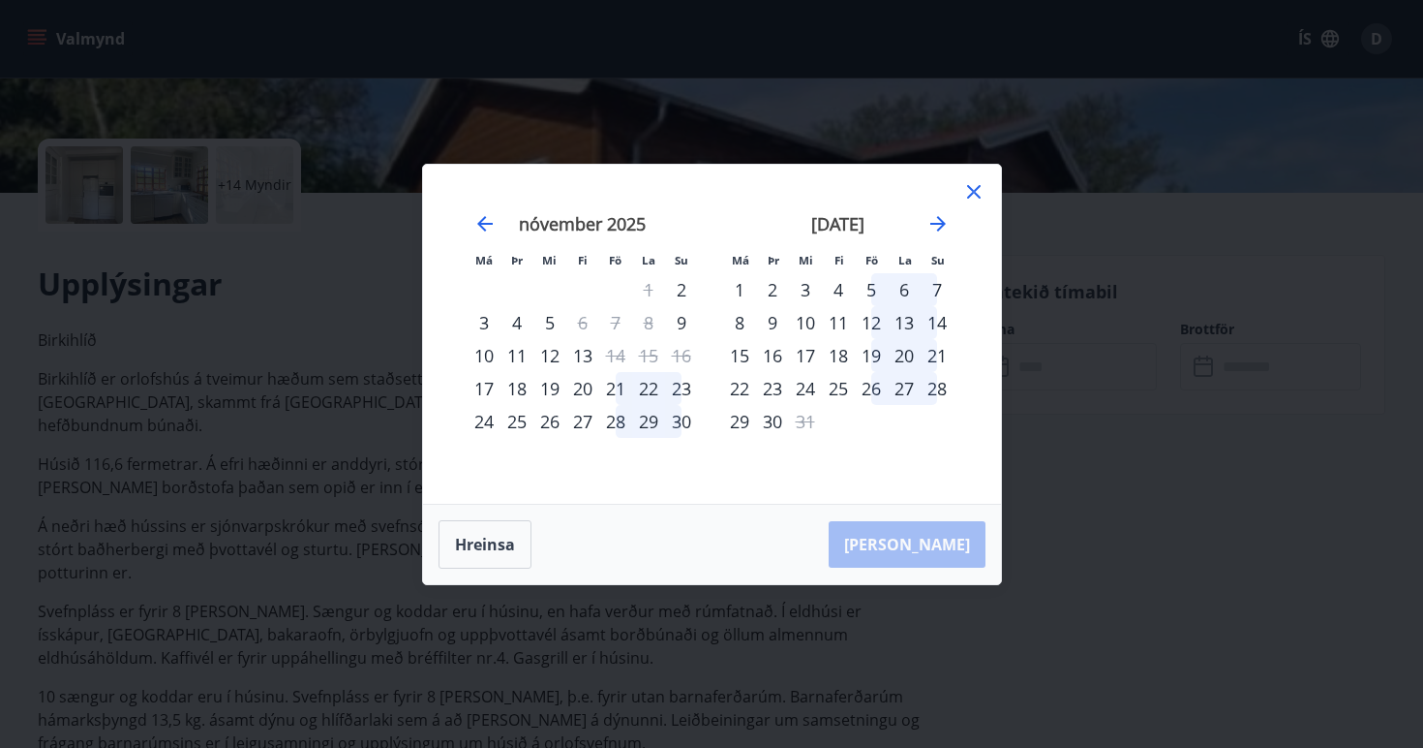
click at [783, 388] on div "23" at bounding box center [772, 388] width 33 height 33
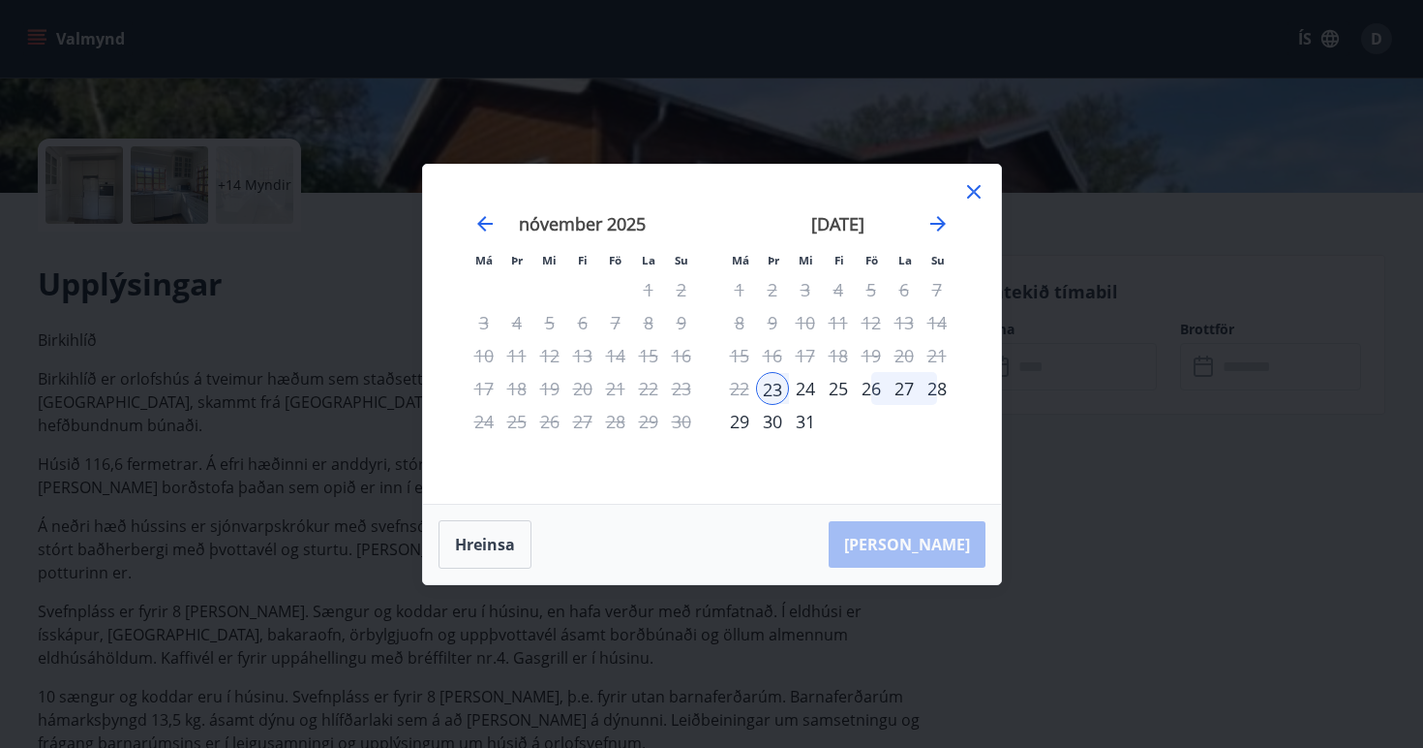
click at [924, 398] on div "28" at bounding box center [937, 388] width 33 height 33
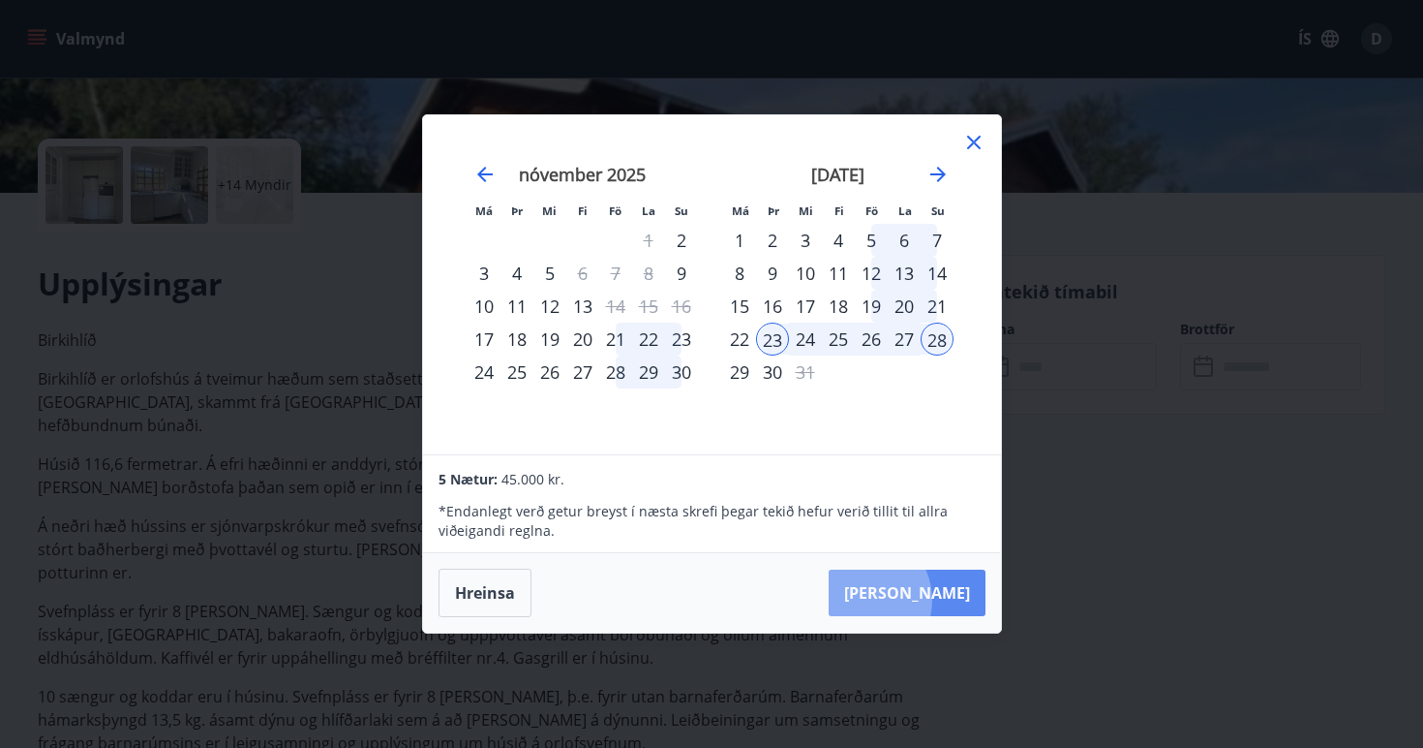
click at [920, 599] on button "[PERSON_NAME]" at bounding box center [907, 592] width 157 height 46
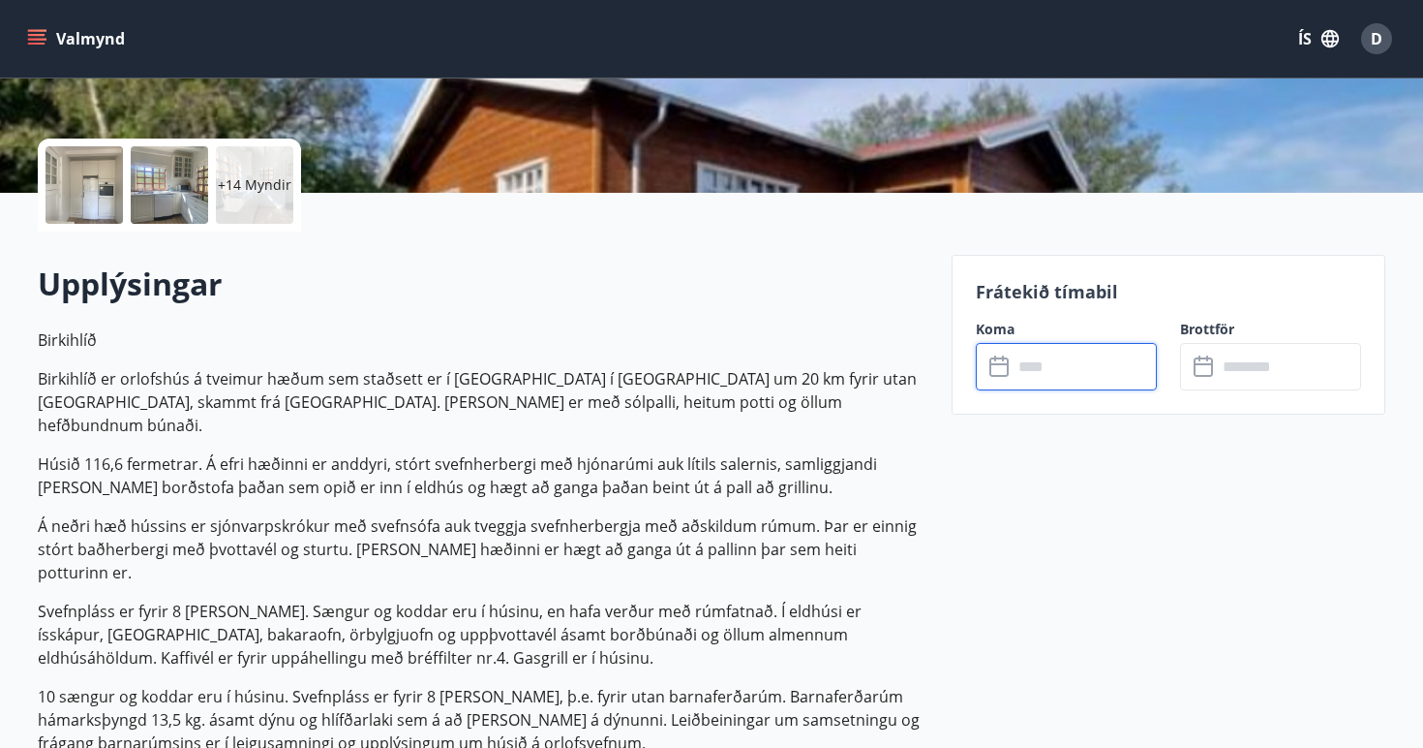
type input "******"
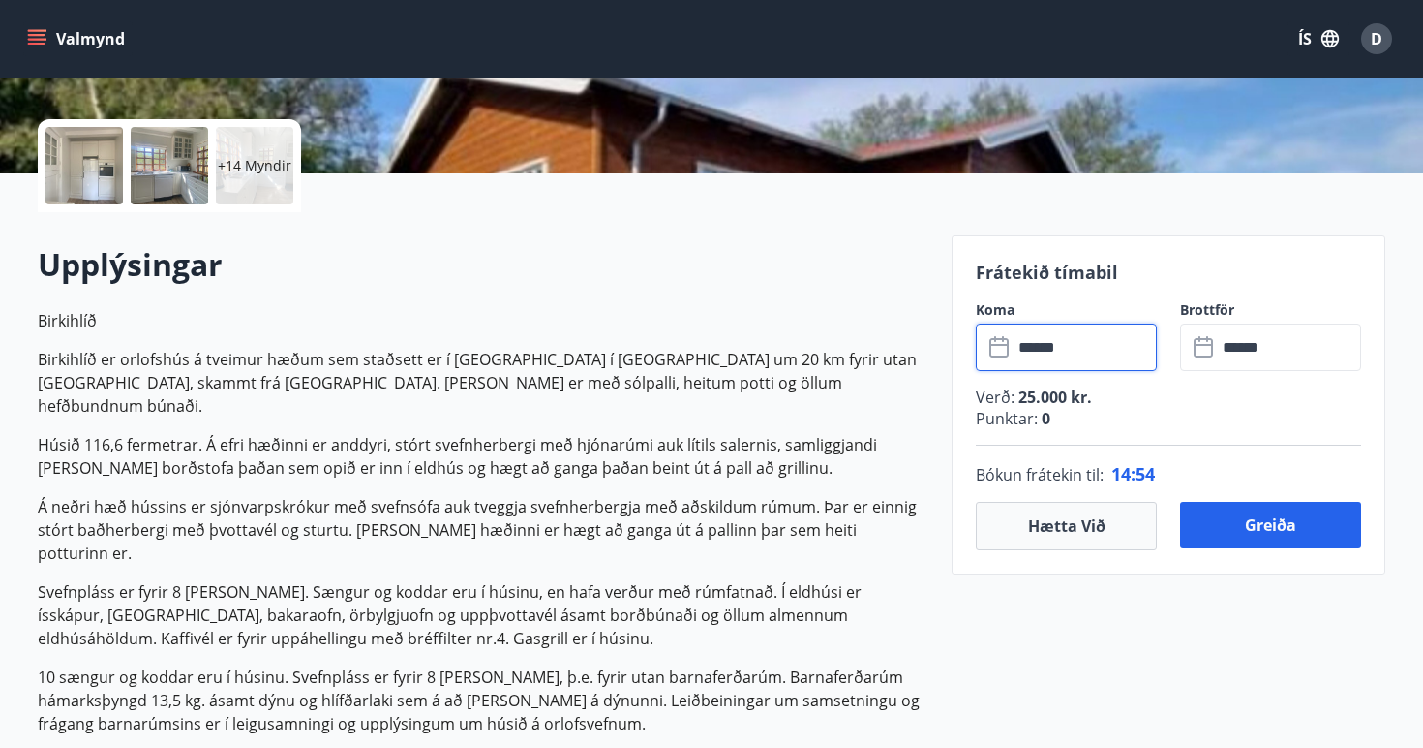
scroll to position [418, 0]
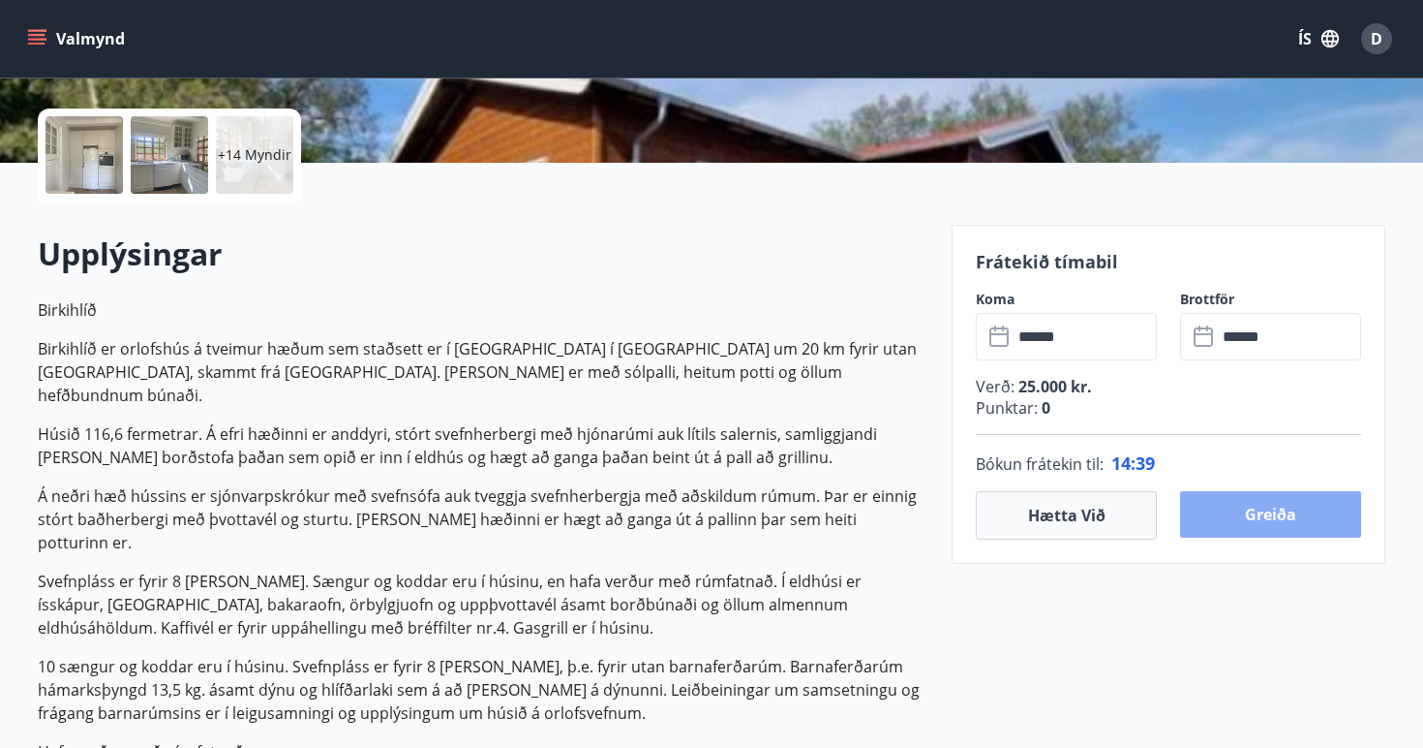
click at [1292, 507] on button "Greiða" at bounding box center [1270, 514] width 181 height 46
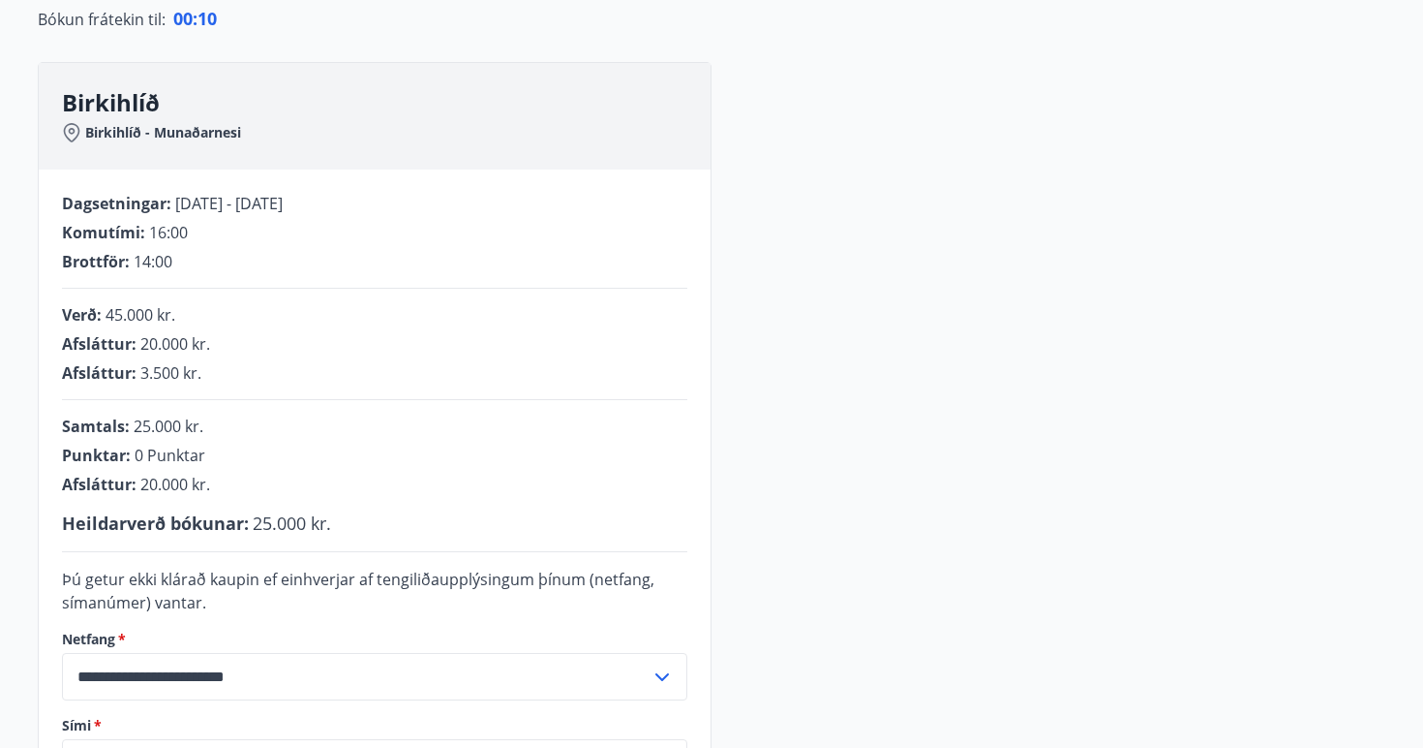
scroll to position [228, 0]
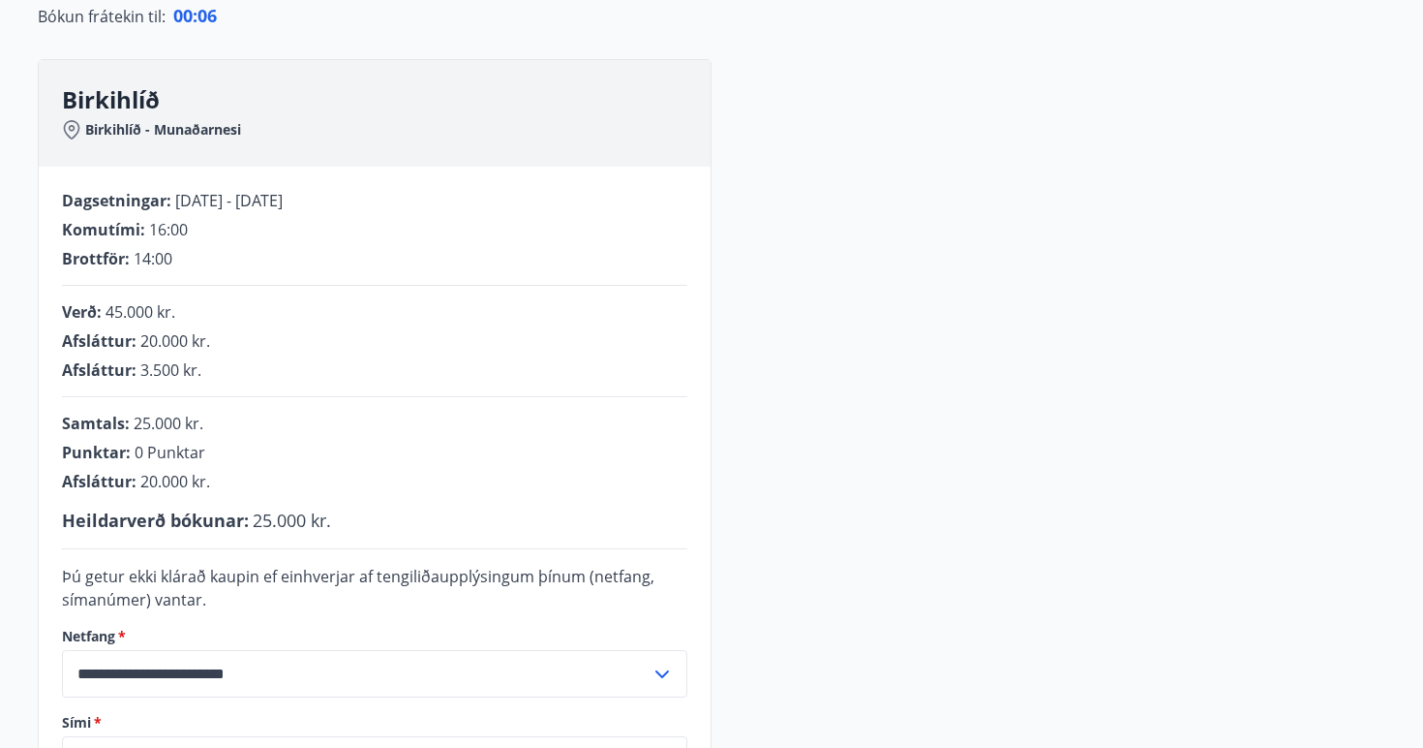
drag, startPoint x: 964, startPoint y: 48, endPoint x: 747, endPoint y: 339, distance: 363.1
click at [747, 339] on div "**********" at bounding box center [712, 465] width 1348 height 812
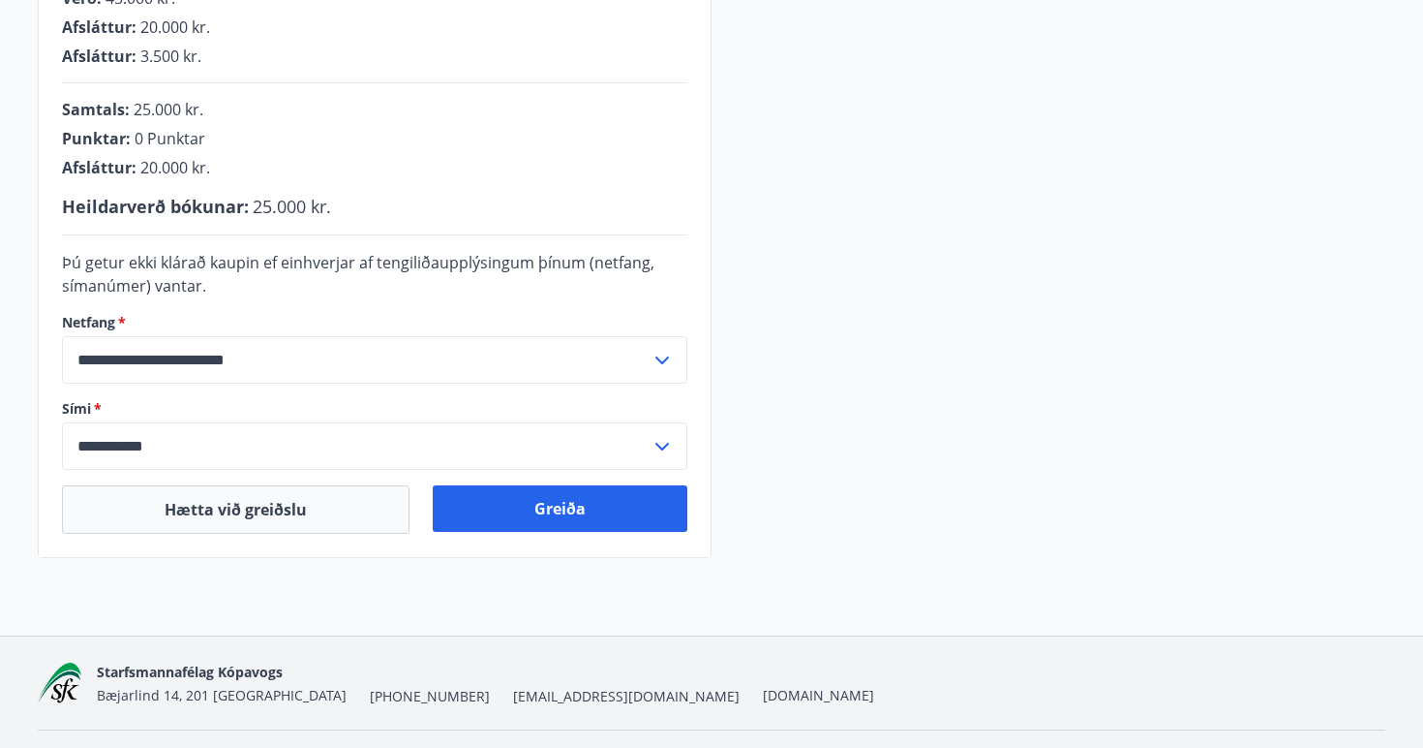
scroll to position [544, 0]
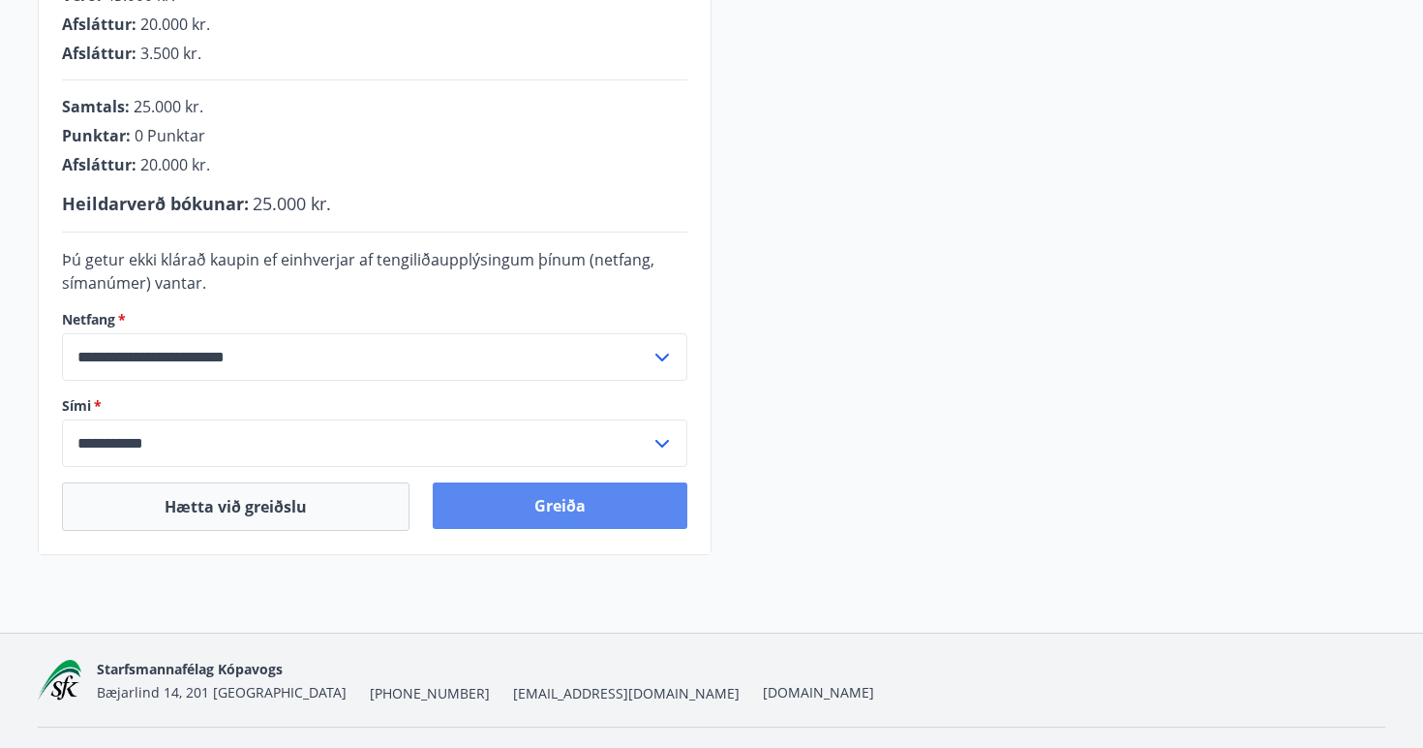
click at [630, 507] on button "Greiða" at bounding box center [560, 505] width 255 height 46
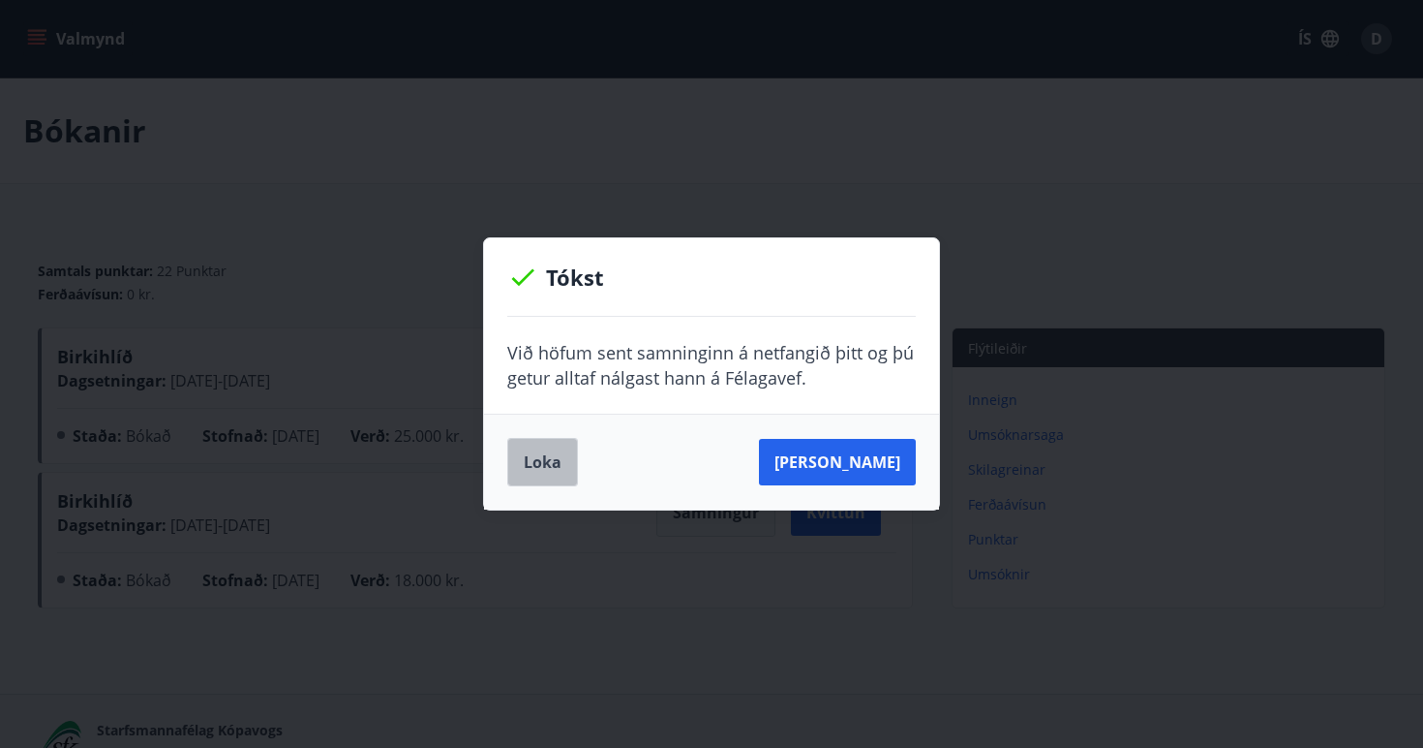
click at [557, 459] on button "Loka" at bounding box center [542, 462] width 71 height 48
